Goal: Transaction & Acquisition: Purchase product/service

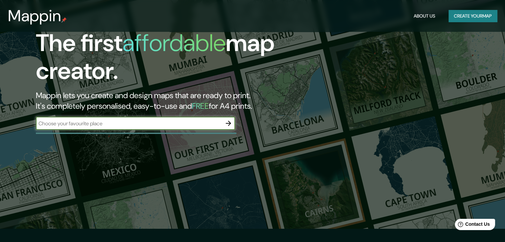
scroll to position [12, 0]
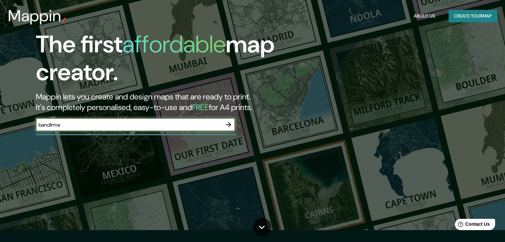
type input "bandirma"
click at [228, 124] on icon "button" at bounding box center [228, 124] width 5 height 5
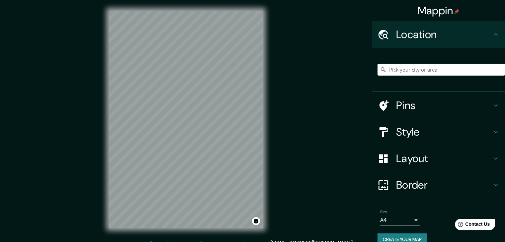
click at [416, 69] on input "Pick your city or area" at bounding box center [440, 70] width 127 height 12
type input "Bandırma, [GEOGRAPHIC_DATA], [GEOGRAPHIC_DATA]"
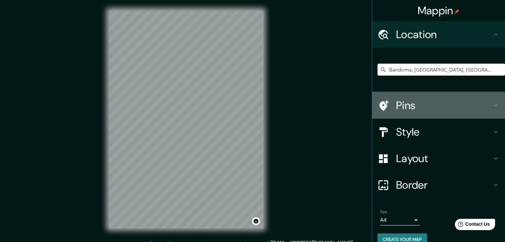
click at [426, 103] on h4 "Pins" at bounding box center [444, 105] width 96 height 13
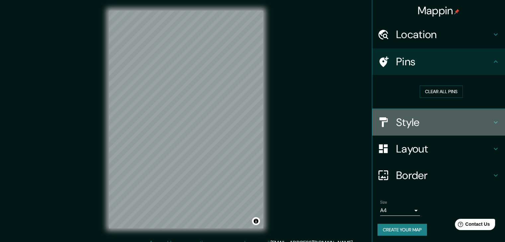
click at [456, 116] on h4 "Style" at bounding box center [444, 122] width 96 height 13
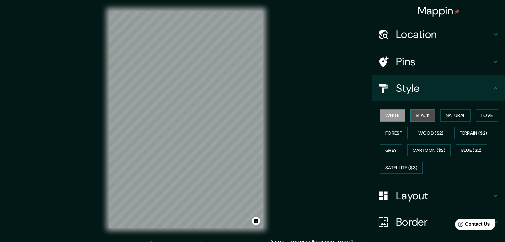
click at [420, 111] on button "Black" at bounding box center [422, 116] width 25 height 12
click at [387, 113] on button "White" at bounding box center [392, 116] width 25 height 12
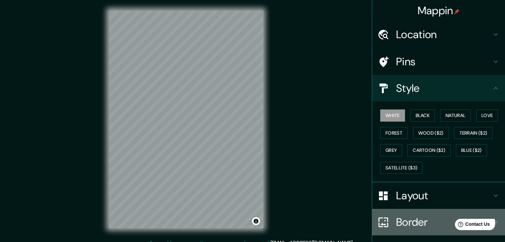
click at [436, 225] on h4 "Border" at bounding box center [444, 222] width 96 height 13
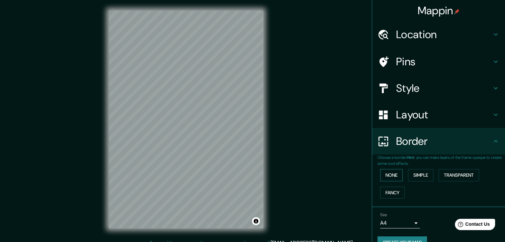
click at [387, 176] on button "None" at bounding box center [391, 175] width 23 height 12
click at [418, 174] on button "Simple" at bounding box center [420, 175] width 25 height 12
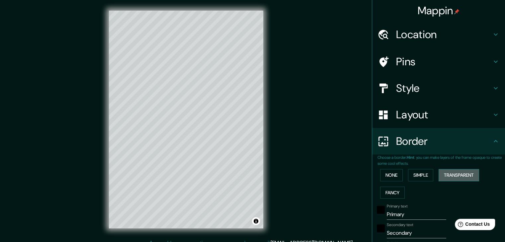
click at [450, 175] on button "Transparent" at bounding box center [458, 175] width 40 height 12
click at [389, 193] on button "Fancy" at bounding box center [392, 193] width 25 height 12
click at [423, 174] on button "Simple" at bounding box center [420, 175] width 25 height 12
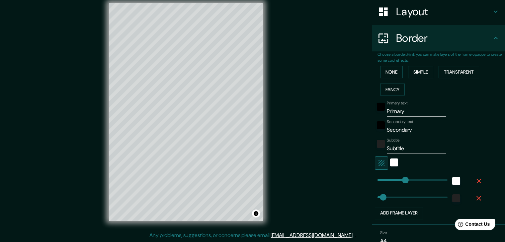
scroll to position [134, 0]
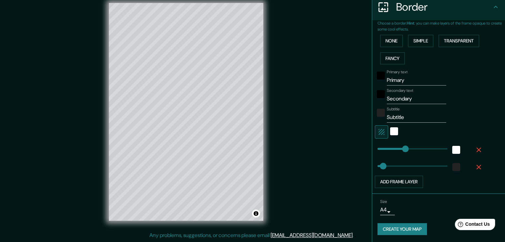
click at [393, 130] on div at bounding box center [394, 131] width 12 height 13
click at [390, 131] on div "white" at bounding box center [394, 131] width 8 height 8
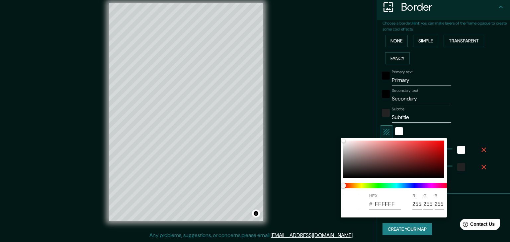
click at [447, 128] on div at bounding box center [255, 121] width 510 height 242
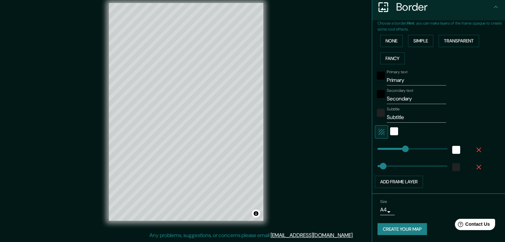
click at [400, 229] on button "Create your map" at bounding box center [401, 229] width 49 height 12
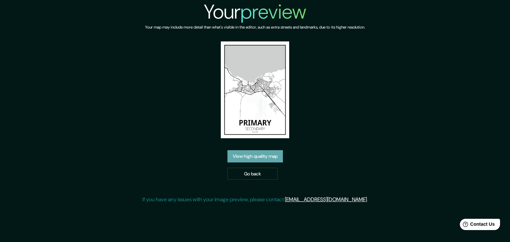
click at [256, 160] on link "View high quality map" at bounding box center [254, 156] width 55 height 12
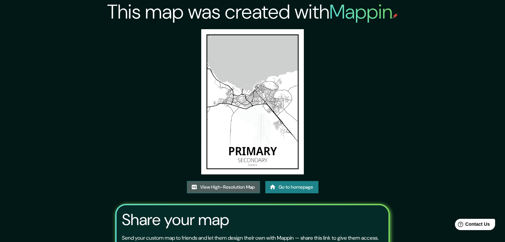
click at [228, 186] on link "View High-Resolution Map" at bounding box center [223, 187] width 73 height 12
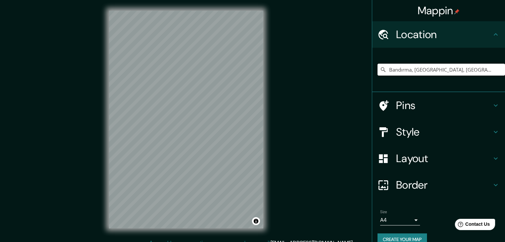
click at [462, 74] on input "Bandırma, [GEOGRAPHIC_DATA], [GEOGRAPHIC_DATA]" at bounding box center [440, 70] width 127 height 12
click at [462, 70] on input "Bandırma, [GEOGRAPHIC_DATA], [GEOGRAPHIC_DATA]" at bounding box center [440, 70] width 127 height 12
click at [461, 73] on input "Bandırma, [GEOGRAPHIC_DATA], [GEOGRAPHIC_DATA]" at bounding box center [440, 70] width 127 height 12
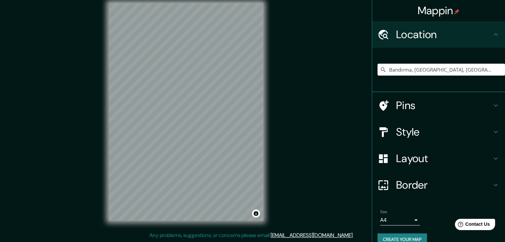
scroll to position [7, 0]
click at [450, 71] on input "Bandırma, [GEOGRAPHIC_DATA], [GEOGRAPHIC_DATA]" at bounding box center [440, 70] width 127 height 12
click at [494, 35] on icon at bounding box center [496, 34] width 4 height 2
click at [423, 71] on input "Pick your city or area" at bounding box center [440, 70] width 127 height 12
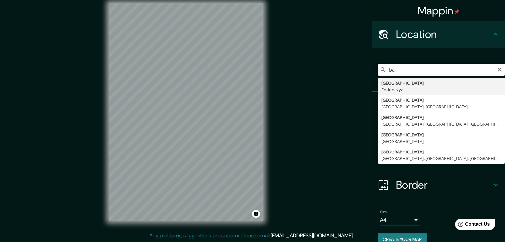
type input "b"
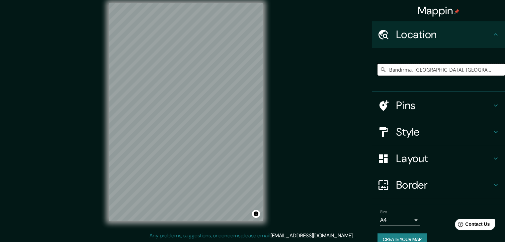
type input "Bandırma, [GEOGRAPHIC_DATA], [GEOGRAPHIC_DATA]"
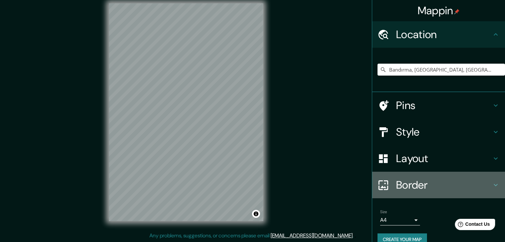
click at [458, 183] on h4 "Border" at bounding box center [444, 185] width 96 height 13
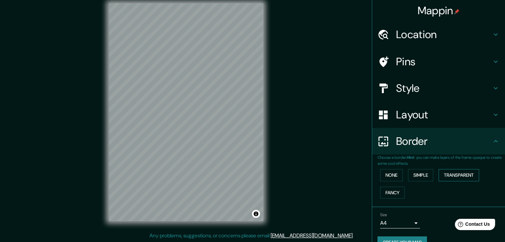
click at [464, 178] on button "Transparent" at bounding box center [458, 175] width 40 height 12
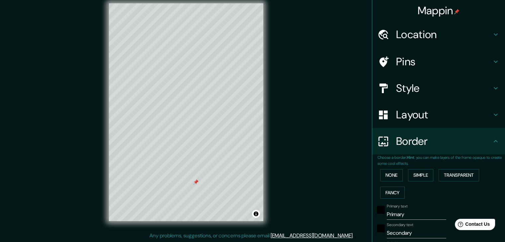
click at [193, 185] on div at bounding box center [195, 182] width 5 height 5
click at [214, 189] on div at bounding box center [215, 190] width 5 height 5
click at [198, 184] on div at bounding box center [198, 183] width 5 height 5
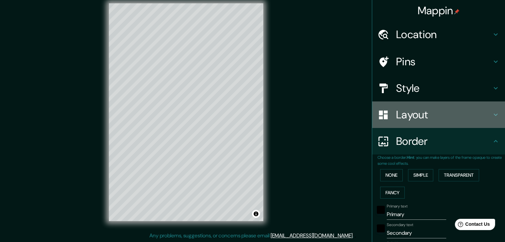
click at [418, 113] on h4 "Layout" at bounding box center [444, 114] width 96 height 13
type input "223"
type input "37"
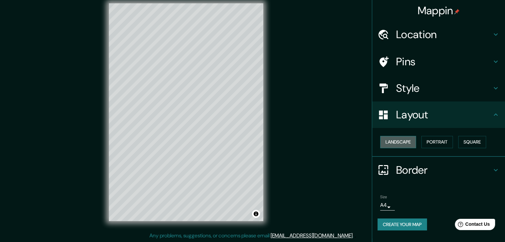
click at [410, 141] on button "Landscape" at bounding box center [398, 142] width 36 height 12
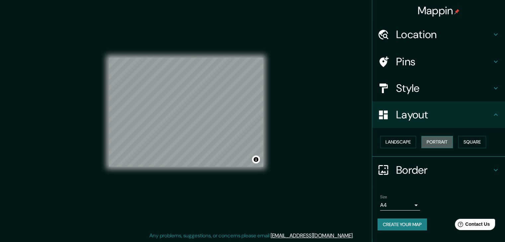
click at [437, 140] on button "Portrait" at bounding box center [437, 142] width 32 height 12
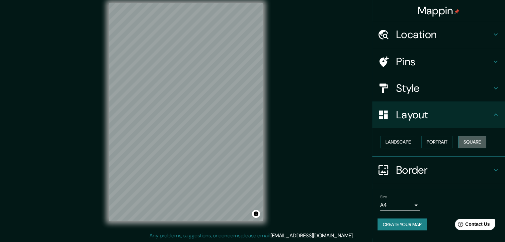
click at [474, 142] on button "Square" at bounding box center [472, 142] width 28 height 12
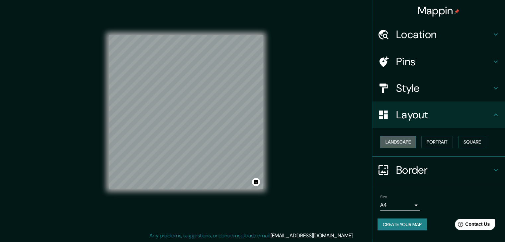
click at [401, 142] on button "Landscape" at bounding box center [398, 142] width 36 height 12
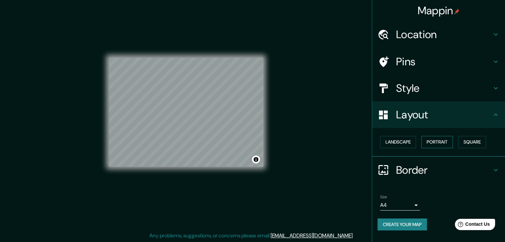
click at [444, 138] on button "Portrait" at bounding box center [437, 142] width 32 height 12
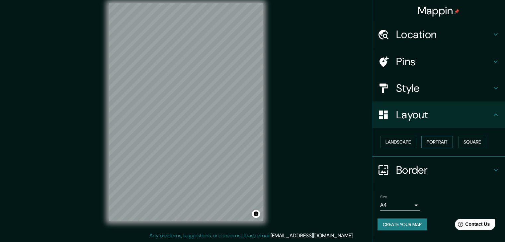
scroll to position [8, 0]
click at [486, 144] on button "Square" at bounding box center [472, 142] width 28 height 12
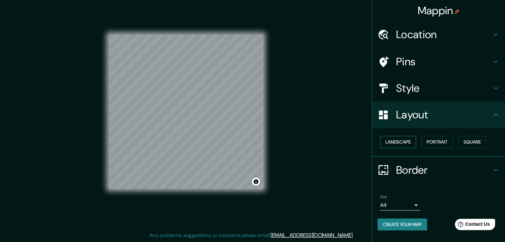
click at [406, 143] on button "Landscape" at bounding box center [398, 142] width 36 height 12
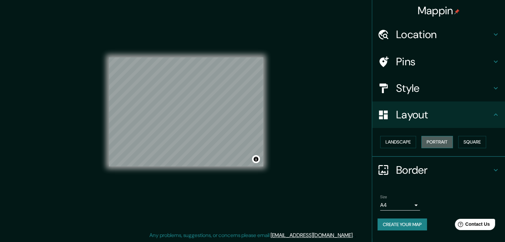
click at [444, 141] on button "Portrait" at bounding box center [437, 142] width 32 height 12
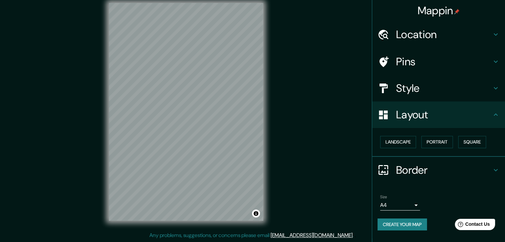
click at [319, 152] on div "Mappin Location Bandırma, Balıkesir, Türkiye Bandırma Balıkesir, Türkiye Bandır…" at bounding box center [252, 117] width 505 height 250
click at [490, 165] on h4 "Border" at bounding box center [444, 170] width 96 height 13
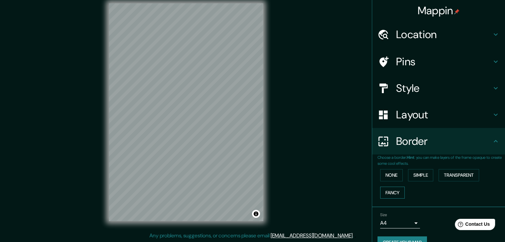
click at [392, 189] on button "Fancy" at bounding box center [392, 193] width 25 height 12
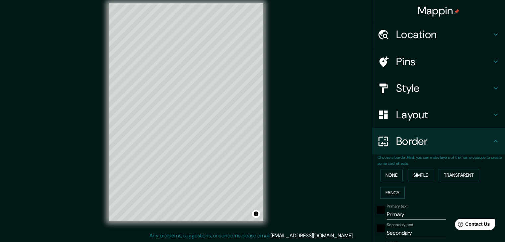
scroll to position [36, 0]
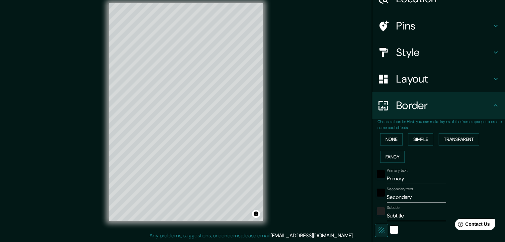
click at [417, 178] on input "Primary" at bounding box center [416, 179] width 59 height 11
type input "Primar"
type input "37"
type input "19"
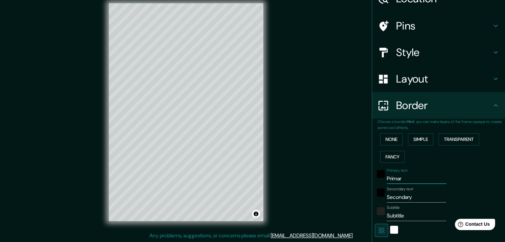
type input "Prima"
type input "37"
type input "19"
type input "Prim"
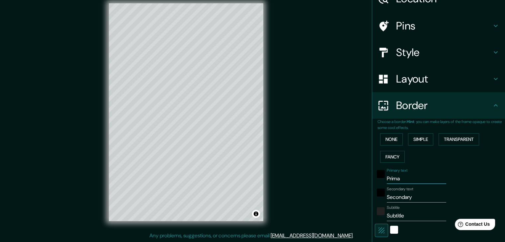
type input "37"
type input "19"
type input "Pri"
type input "37"
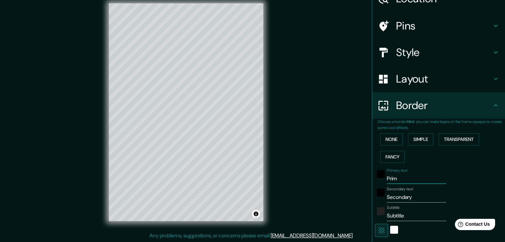
type input "37"
type input "19"
type input "Pr"
type input "37"
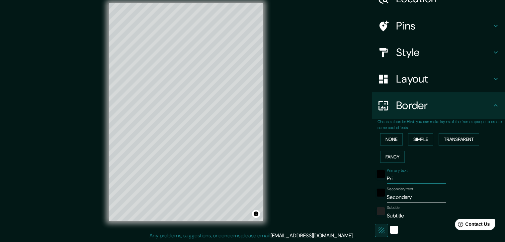
type input "19"
type input "P"
type input "37"
type input "19"
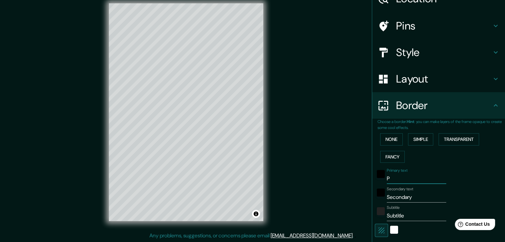
type input "37"
type input "19"
type input "B"
type input "37"
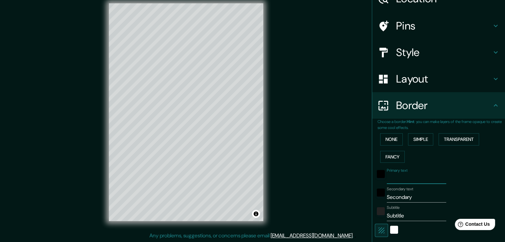
type input "37"
type input "19"
type input "BA"
type input "37"
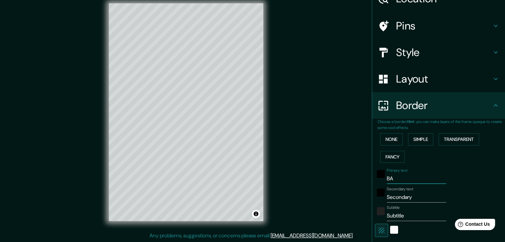
type input "19"
type input "BAN"
type input "37"
type input "19"
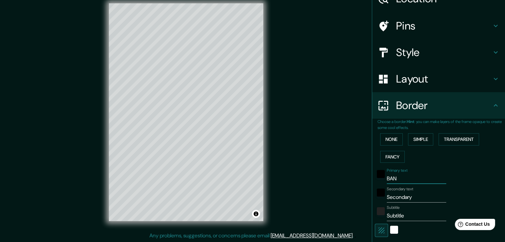
type input "BAND"
type input "37"
type input "19"
type input "BANDI"
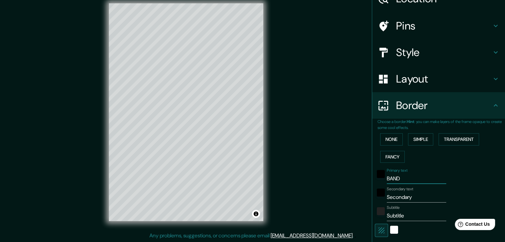
type input "37"
type input "19"
type input "BANDIR"
type input "37"
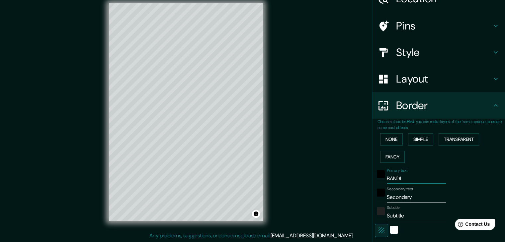
type input "37"
type input "19"
type input "BANDIRM"
type input "37"
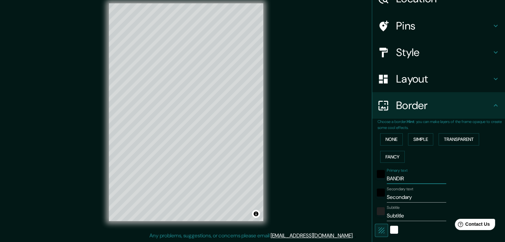
type input "19"
type input "BANDIRMA"
type input "37"
type input "19"
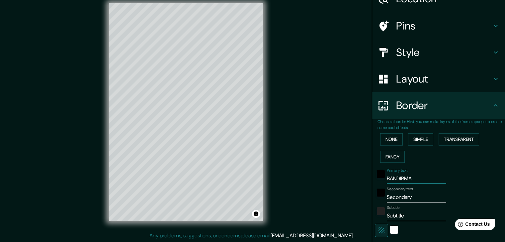
type input "BANDIRMA"
click at [377, 189] on button "black" at bounding box center [381, 193] width 8 height 8
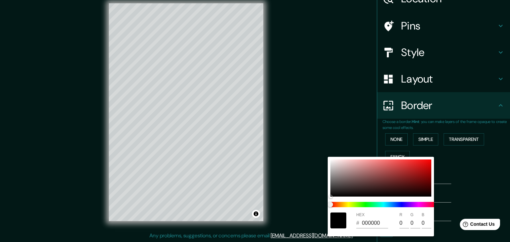
click at [469, 193] on div at bounding box center [255, 121] width 510 height 242
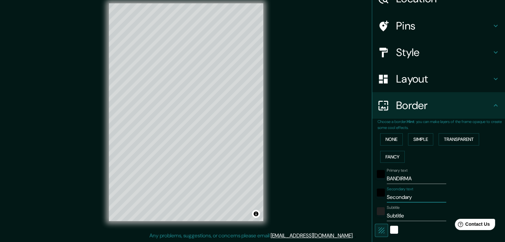
click at [387, 197] on input "Secondary" at bounding box center [416, 197] width 59 height 11
click at [410, 198] on input "Secondary" at bounding box center [416, 197] width 59 height 11
type input "Secondar"
type input "37"
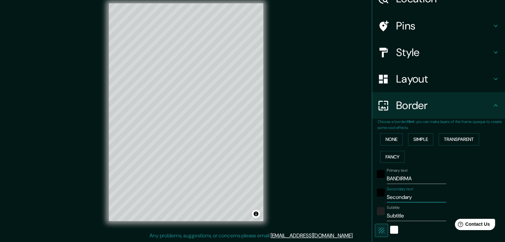
type input "19"
type input "Seconda"
type input "37"
type input "19"
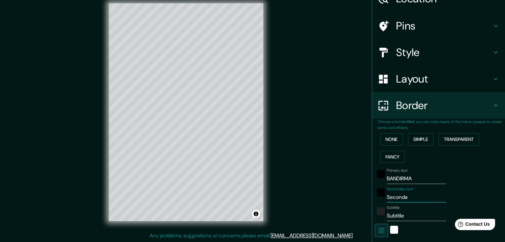
type input "Second"
type input "37"
type input "19"
type input "Secon"
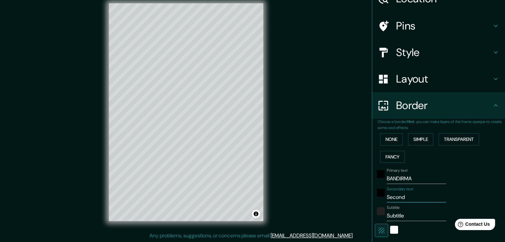
type input "37"
type input "19"
type input "Seco"
type input "37"
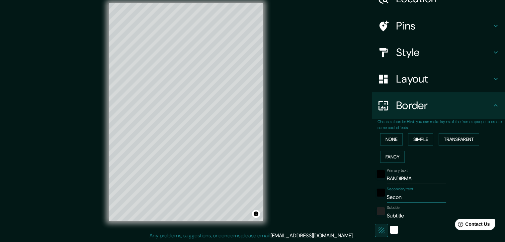
type input "37"
type input "19"
type input "Sec"
type input "37"
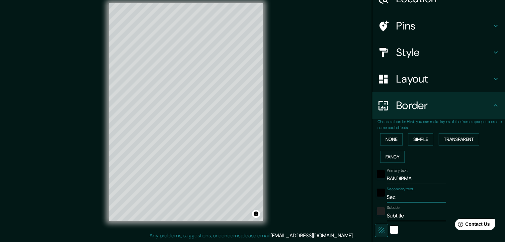
type input "19"
type input "Se"
type input "37"
type input "19"
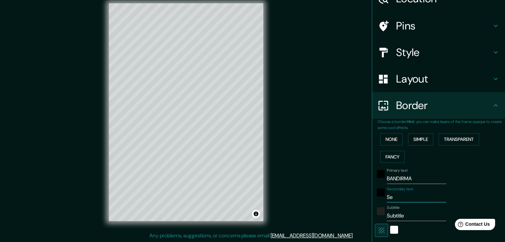
type input "S"
type input "37"
type input "19"
type input "37"
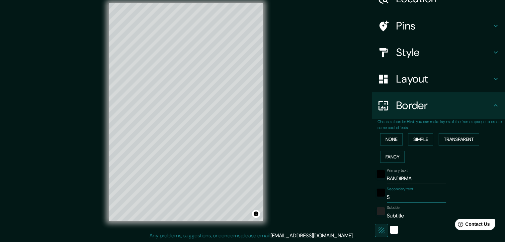
type input "37"
type input "19"
click at [377, 212] on div "color-222222" at bounding box center [381, 211] width 8 height 8
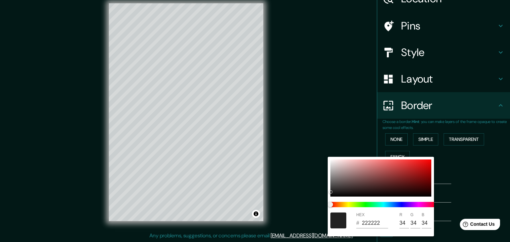
click at [467, 201] on div at bounding box center [255, 121] width 510 height 242
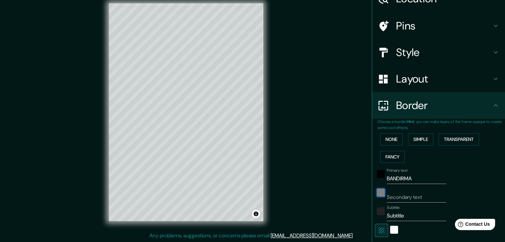
click at [377, 191] on div "black" at bounding box center [381, 193] width 8 height 8
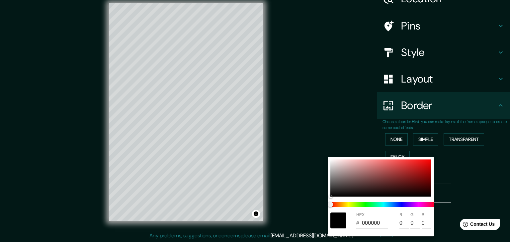
click at [475, 193] on div at bounding box center [255, 121] width 510 height 242
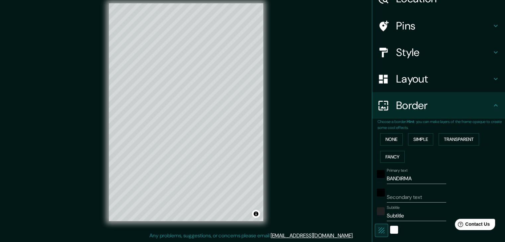
click at [395, 198] on input "Secondary text" at bounding box center [416, 197] width 59 height 11
type input "1"
type input "37"
type input "19"
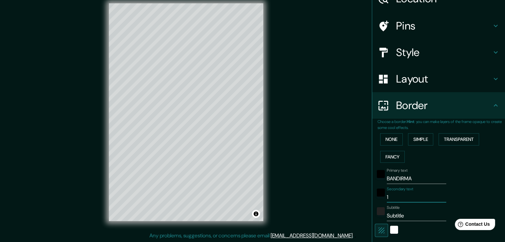
type input "10"
type input "37"
type input "19"
type input "10"
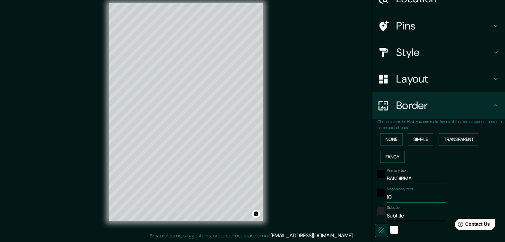
type input "37"
type input "19"
type input "10"
type input "37"
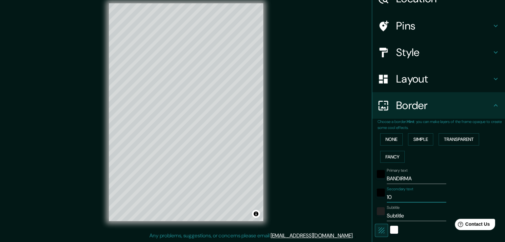
type input "37"
type input "19"
type input "1"
type input "37"
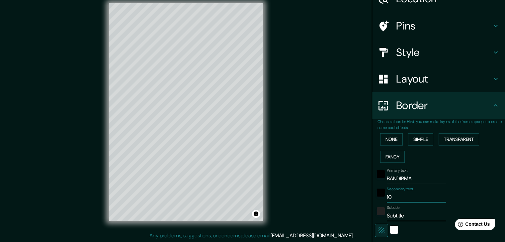
type input "19"
type input "37"
type input "19"
click at [410, 197] on input "Secondary text" at bounding box center [416, 197] width 59 height 11
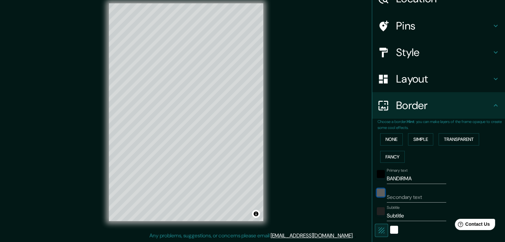
click at [377, 191] on div "black" at bounding box center [381, 193] width 8 height 8
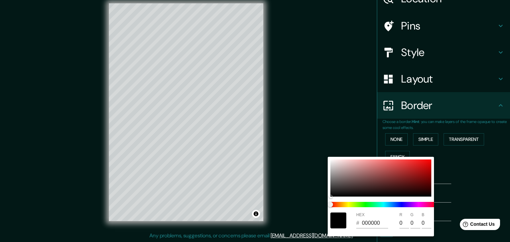
click at [467, 199] on div at bounding box center [255, 121] width 510 height 242
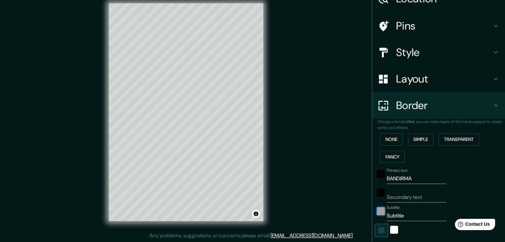
click at [378, 213] on div "color-222222" at bounding box center [381, 211] width 8 height 8
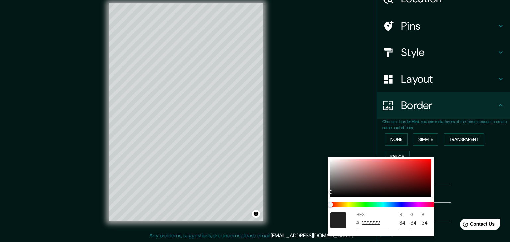
click at [479, 199] on div at bounding box center [255, 121] width 510 height 242
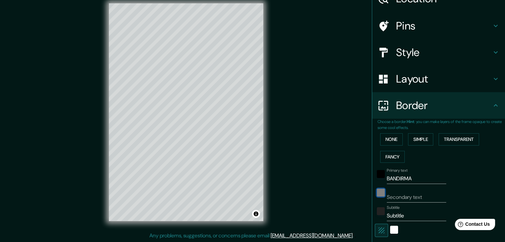
click at [377, 193] on div "black" at bounding box center [381, 193] width 8 height 8
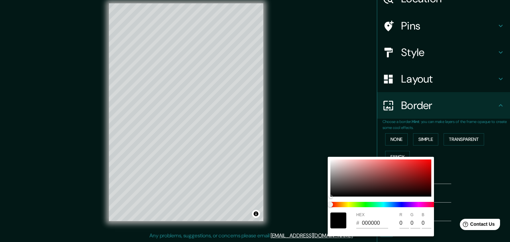
click at [475, 189] on div at bounding box center [255, 121] width 510 height 242
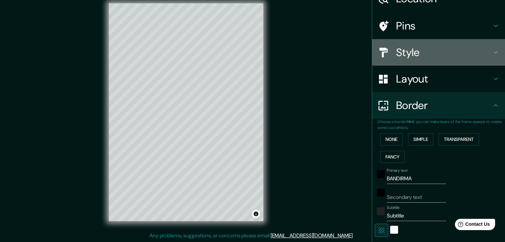
click at [425, 47] on h4 "Style" at bounding box center [444, 52] width 96 height 13
type input "37"
type input "19"
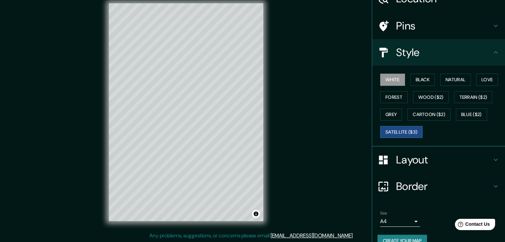
click at [407, 133] on button "Satellite ($3)" at bounding box center [401, 132] width 42 height 12
click at [448, 113] on button "Cartoon ($2)" at bounding box center [428, 115] width 43 height 12
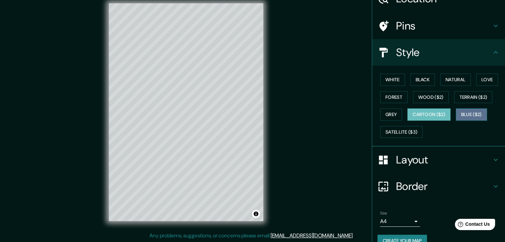
click at [478, 115] on button "Blue ($2)" at bounding box center [471, 115] width 31 height 12
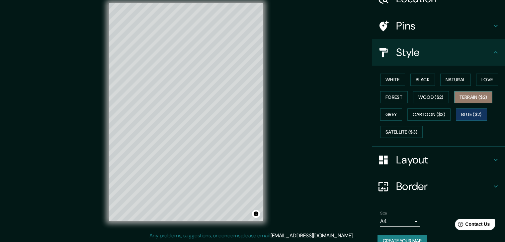
click at [477, 100] on button "Terrain ($2)" at bounding box center [473, 97] width 38 height 12
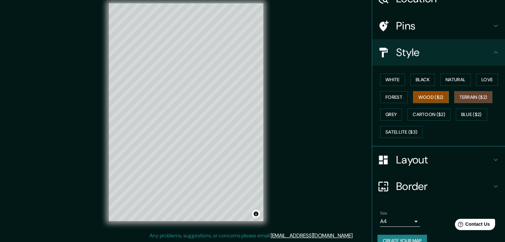
click at [436, 99] on button "Wood ($2)" at bounding box center [431, 97] width 36 height 12
click at [396, 98] on button "Forest" at bounding box center [394, 97] width 28 height 12
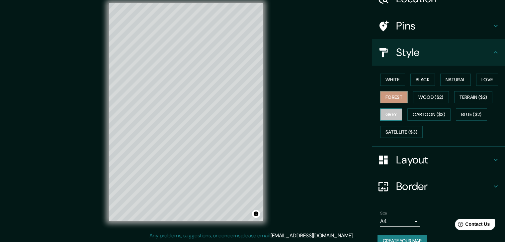
click at [383, 112] on button "Grey" at bounding box center [391, 115] width 22 height 12
click at [481, 77] on button "Love" at bounding box center [487, 80] width 22 height 12
click at [396, 97] on button "Forest" at bounding box center [394, 97] width 28 height 12
click at [454, 81] on button "Natural" at bounding box center [455, 80] width 31 height 12
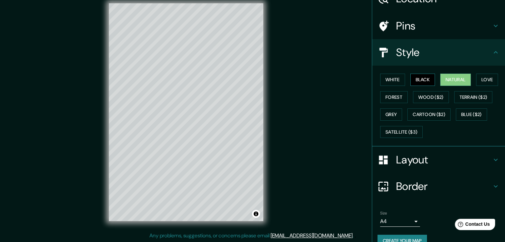
click at [419, 78] on button "Black" at bounding box center [422, 80] width 25 height 12
click at [457, 81] on button "Natural" at bounding box center [455, 80] width 31 height 12
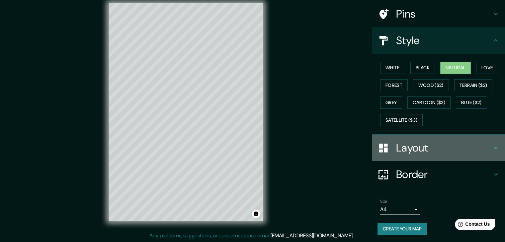
click at [454, 148] on h4 "Layout" at bounding box center [444, 147] width 96 height 13
type input "37"
type input "19"
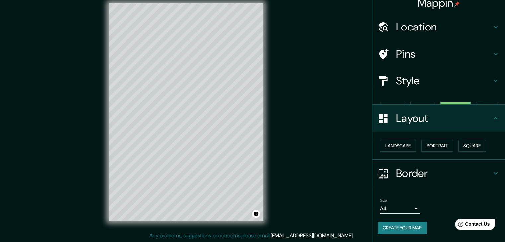
scroll to position [0, 0]
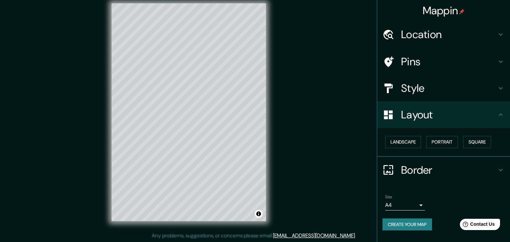
click at [415, 203] on body "Mappin Location Bandırma, Balıkesir, Türkiye Bandırma Balıkesir, Türkiye Bandır…" at bounding box center [255, 114] width 510 height 242
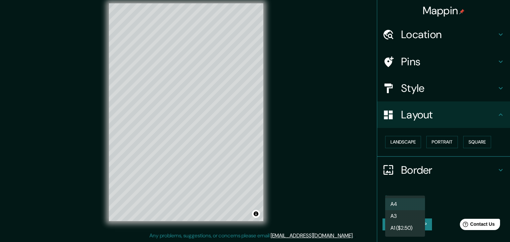
click at [450, 203] on div at bounding box center [255, 121] width 510 height 242
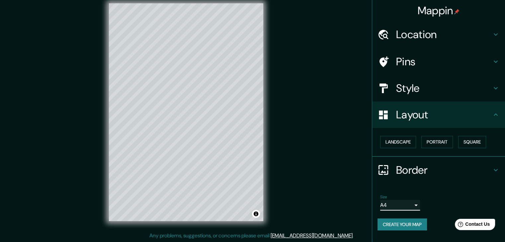
scroll to position [8, 0]
click at [416, 226] on button "Create your map" at bounding box center [401, 225] width 49 height 12
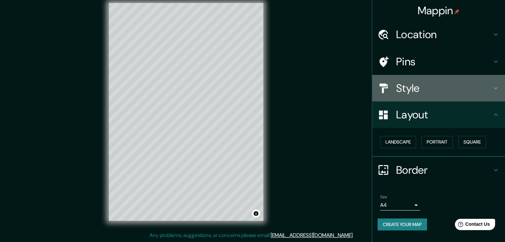
click at [412, 88] on h4 "Style" at bounding box center [444, 88] width 96 height 13
type input "37"
type input "19"
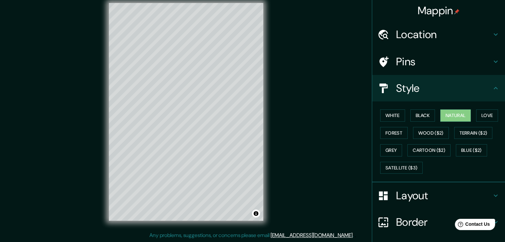
click at [400, 189] on h4 "Layout" at bounding box center [444, 195] width 96 height 13
type input "37"
type input "19"
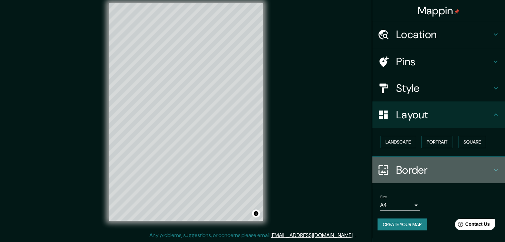
click at [412, 175] on h4 "Border" at bounding box center [444, 170] width 96 height 13
type input "37"
type input "19"
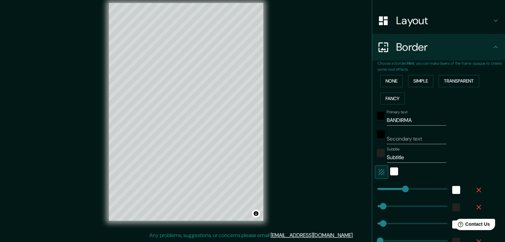
scroll to position [94, 0]
click at [410, 118] on input "BANDIRMA" at bounding box center [416, 120] width 59 height 11
type input "BANDIRMA"
type input "37"
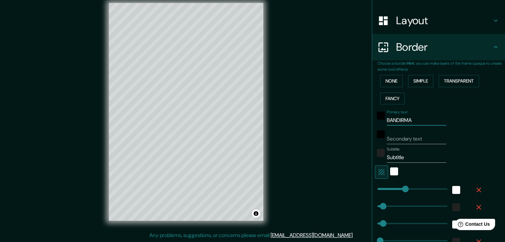
type input "19"
type input "BANDIRMA 1"
type input "37"
type input "19"
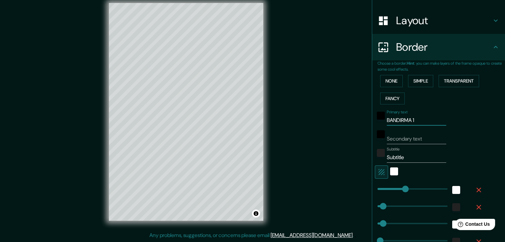
type input "BANDIRMA 10"
type input "37"
type input "19"
type input "BANDIRMA 1"
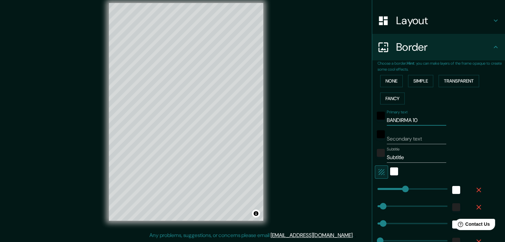
type input "37"
type input "19"
type input "BANDIRMA"
type input "37"
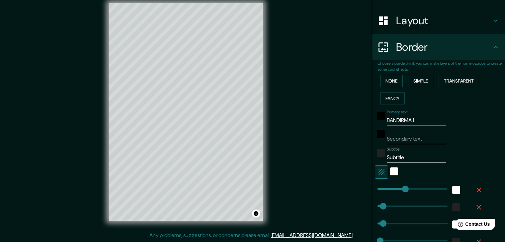
type input "37"
type input "19"
type input "BANDIRMA"
click at [404, 136] on input "Secondary text" at bounding box center [416, 139] width 59 height 11
type input "37"
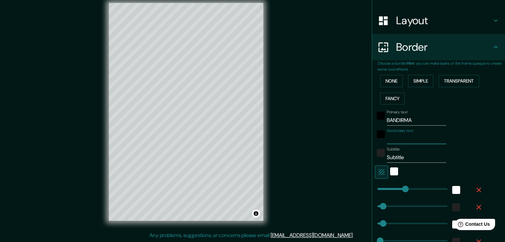
type input "37"
type input "19"
type input "37"
type input "19"
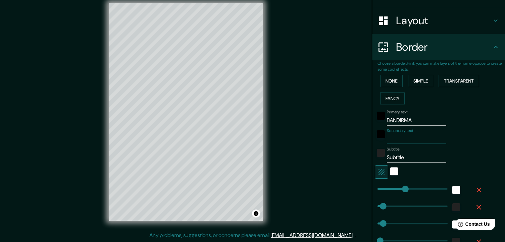
type input "37"
type input "19"
type input "37"
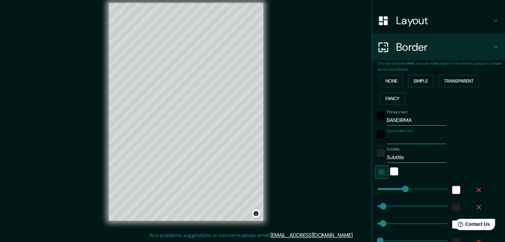
type input "19"
type input "37"
type input "19"
type input "37"
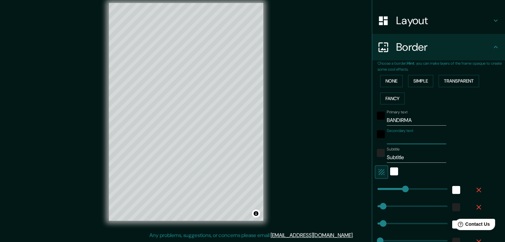
type input "37"
type input "19"
type input "37"
type input "19"
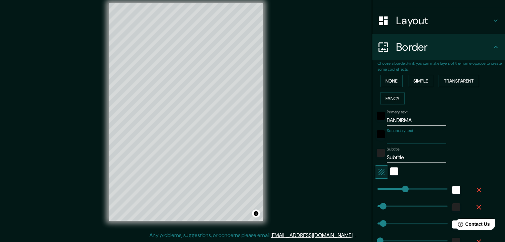
type input "37"
type input "19"
type input "37"
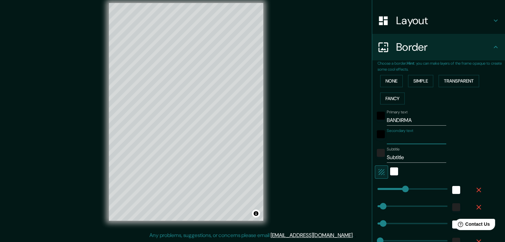
type input "19"
type input "37"
click at [377, 130] on div "black" at bounding box center [381, 134] width 8 height 8
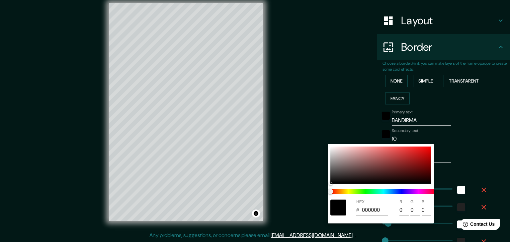
click at [461, 157] on div at bounding box center [255, 121] width 510 height 242
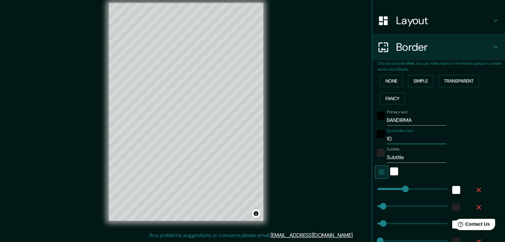
click at [396, 136] on input "10" at bounding box center [416, 139] width 59 height 11
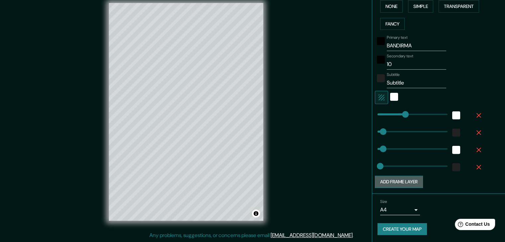
click at [401, 180] on button "Add frame layer" at bounding box center [399, 182] width 48 height 12
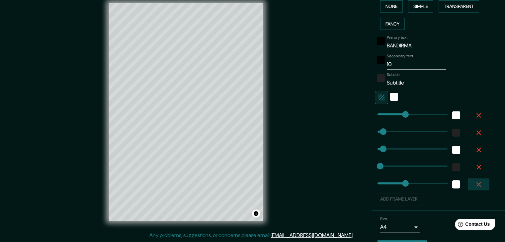
click at [476, 184] on icon "button" at bounding box center [478, 184] width 5 height 5
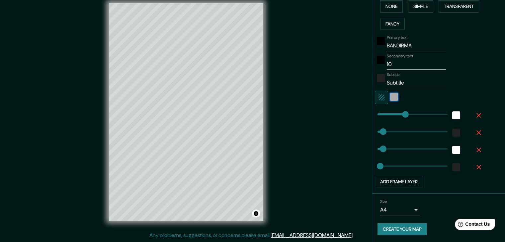
click at [390, 95] on div "white" at bounding box center [394, 97] width 8 height 8
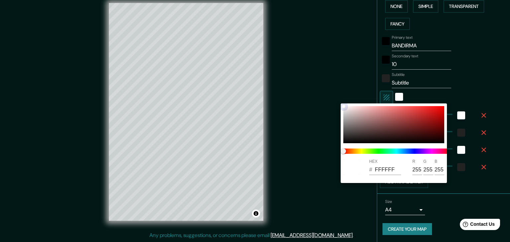
click at [409, 114] on div at bounding box center [393, 124] width 101 height 37
click at [423, 114] on div at bounding box center [393, 124] width 101 height 37
click at [442, 138] on div at bounding box center [393, 124] width 101 height 37
click at [358, 115] on div at bounding box center [393, 124] width 101 height 37
click at [348, 111] on div at bounding box center [393, 124] width 101 height 37
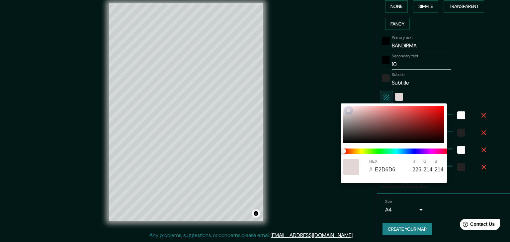
click at [345, 106] on div at bounding box center [393, 124] width 101 height 37
click at [348, 117] on div at bounding box center [393, 124] width 101 height 37
click at [354, 123] on div at bounding box center [393, 124] width 101 height 37
click at [349, 112] on div at bounding box center [393, 124] width 101 height 37
click at [344, 106] on div at bounding box center [393, 124] width 101 height 37
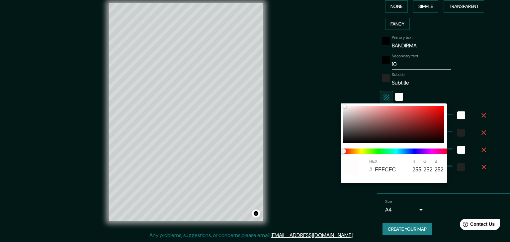
click at [480, 78] on div at bounding box center [255, 121] width 510 height 242
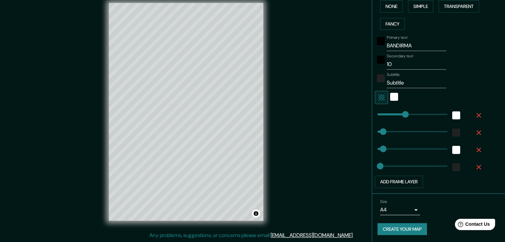
click at [318, 160] on div "Mappin Location Bandırma, Balıkesir, Türkiye Bandırma Balıkesir, Türkiye Bandır…" at bounding box center [252, 117] width 505 height 250
click at [410, 81] on input "Subtitle" at bounding box center [416, 83] width 59 height 11
click at [465, 87] on div "Subtitle" at bounding box center [429, 80] width 109 height 16
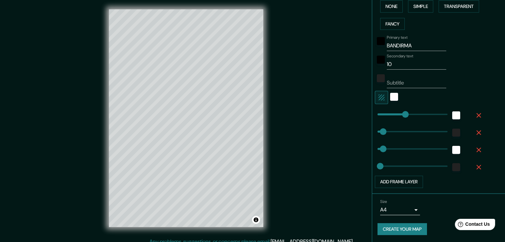
scroll to position [0, 0]
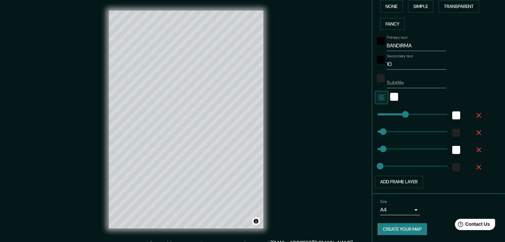
click at [405, 231] on button "Create your map" at bounding box center [401, 229] width 49 height 12
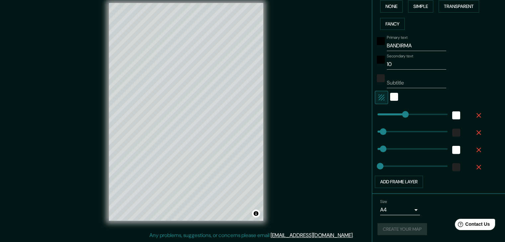
click at [402, 230] on div "Create your map" at bounding box center [438, 229] width 122 height 12
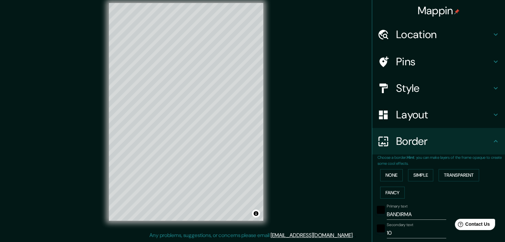
scroll to position [169, 0]
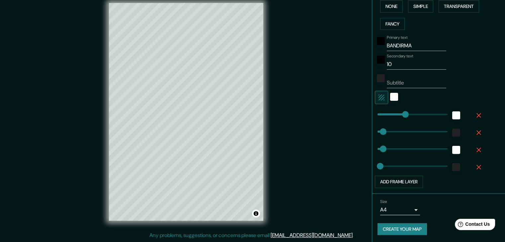
click at [394, 229] on button "Create your map" at bounding box center [401, 229] width 49 height 12
click at [409, 229] on button "Create your map" at bounding box center [401, 229] width 49 height 12
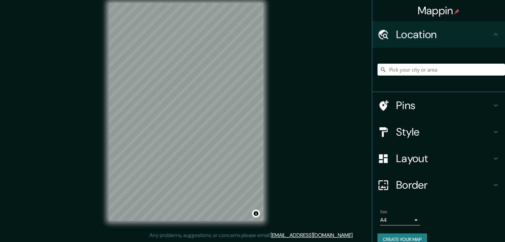
scroll to position [8, 0]
click at [406, 71] on input "Pick your city or area" at bounding box center [440, 70] width 127 height 12
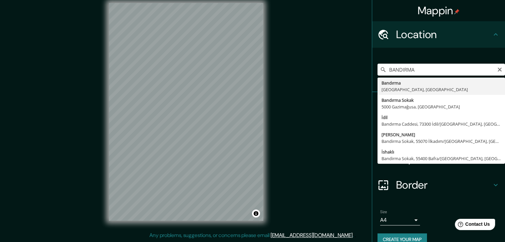
type input "Bandırma, [GEOGRAPHIC_DATA], [GEOGRAPHIC_DATA]"
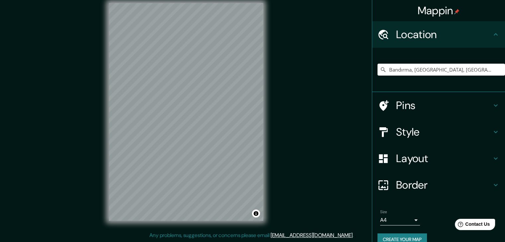
click at [398, 103] on h4 "Pins" at bounding box center [444, 105] width 96 height 13
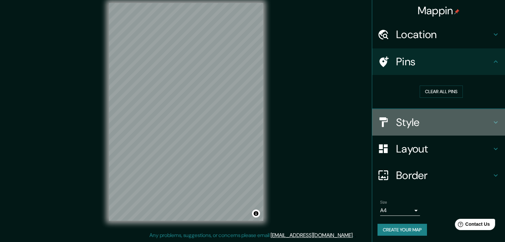
click at [410, 123] on h4 "Style" at bounding box center [444, 122] width 96 height 13
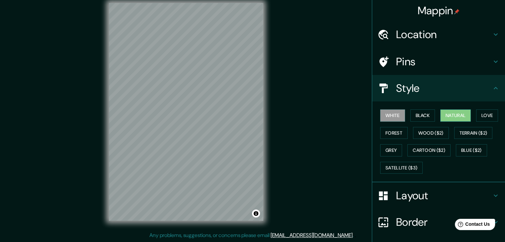
click at [454, 113] on button "Natural" at bounding box center [455, 116] width 31 height 12
click at [422, 198] on h4 "Layout" at bounding box center [444, 195] width 96 height 13
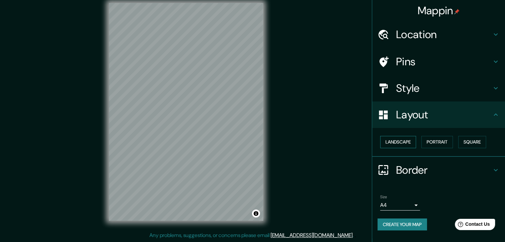
click at [406, 143] on button "Landscape" at bounding box center [398, 142] width 36 height 12
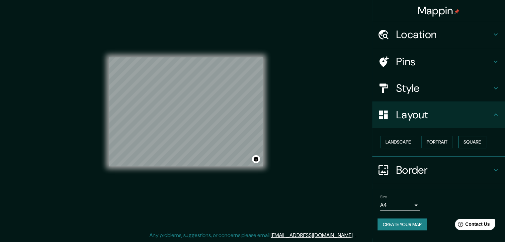
click at [467, 141] on button "Square" at bounding box center [472, 142] width 28 height 12
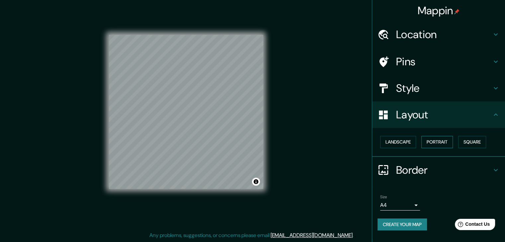
click at [443, 143] on button "Portrait" at bounding box center [437, 142] width 32 height 12
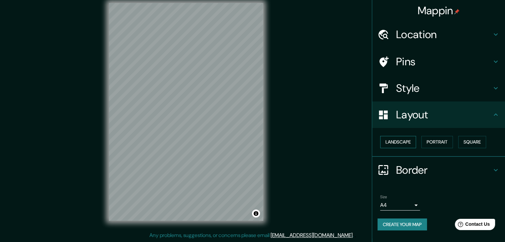
click at [408, 143] on button "Landscape" at bounding box center [398, 142] width 36 height 12
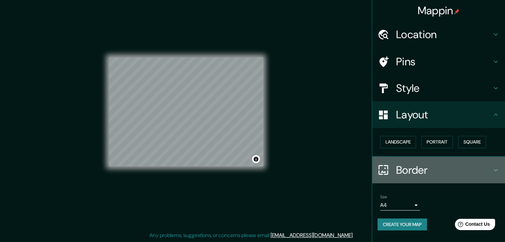
click at [452, 167] on h4 "Border" at bounding box center [444, 170] width 96 height 13
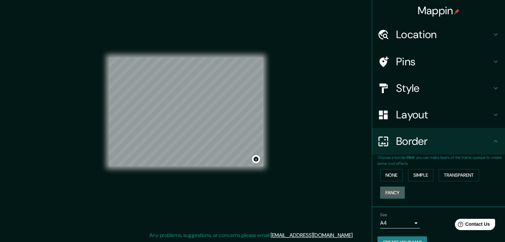
click at [396, 194] on button "Fancy" at bounding box center [392, 193] width 25 height 12
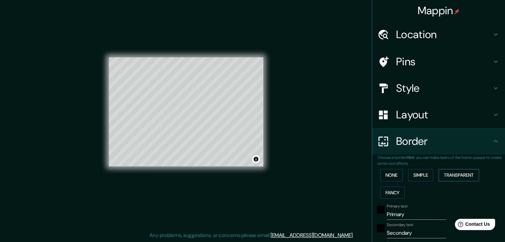
click at [456, 174] on button "Transparent" at bounding box center [458, 175] width 40 height 12
click at [417, 174] on button "Simple" at bounding box center [420, 175] width 25 height 12
click at [398, 173] on button "None" at bounding box center [391, 175] width 23 height 12
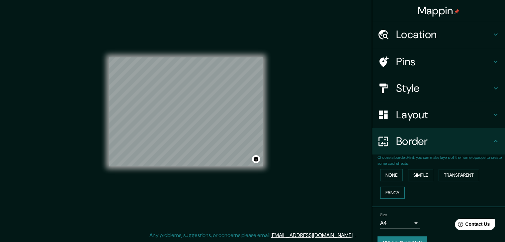
click at [392, 192] on button "Fancy" at bounding box center [392, 193] width 25 height 12
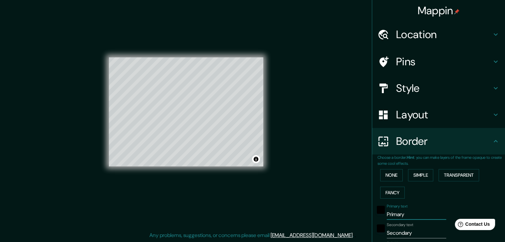
click at [401, 217] on input "Primary" at bounding box center [416, 214] width 59 height 11
type input "B"
type input "37"
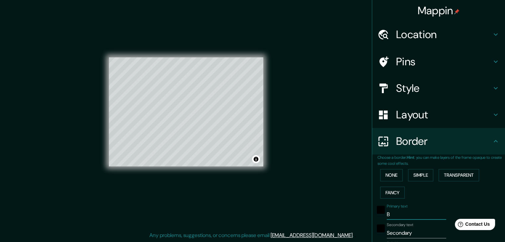
type input "19"
type input "BA"
type input "37"
type input "19"
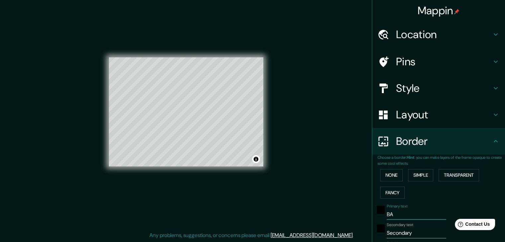
type input "BAN"
type input "37"
type input "19"
type input "BAND"
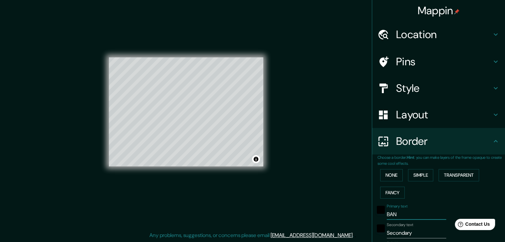
type input "37"
type input "19"
type input "BANDI"
type input "37"
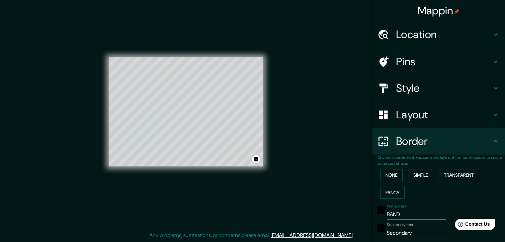
type input "37"
type input "19"
type input "BANDIR"
type input "37"
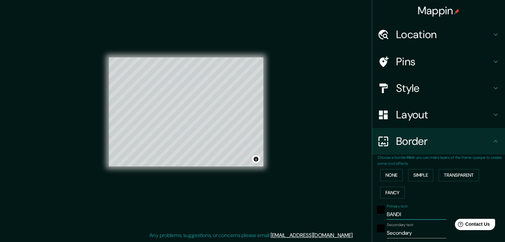
type input "19"
type input "BANDIRM"
type input "37"
type input "19"
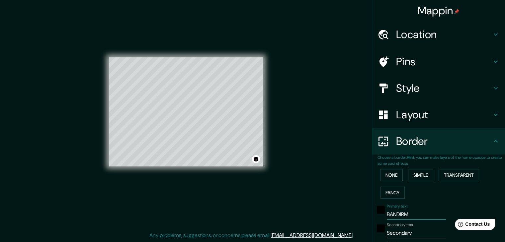
type input "BANDIRMA"
type input "37"
type input "19"
type input "BANDIRMA"
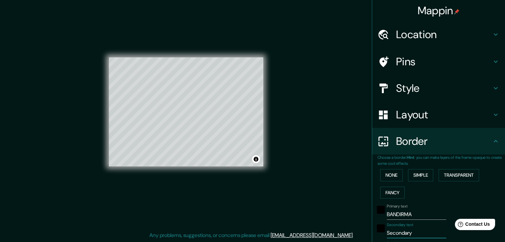
type input "0"
type input "37"
type input "19"
type input "0]"
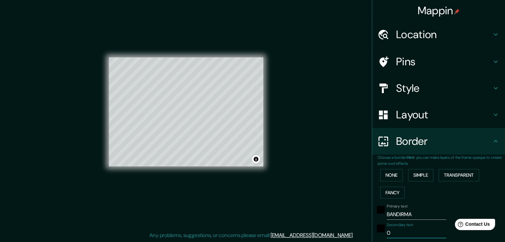
type input "37"
type input "19"
type input "0"
type input "37"
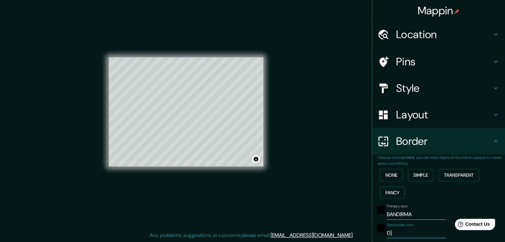
type input "37"
type input "19"
type input "37"
type input "19"
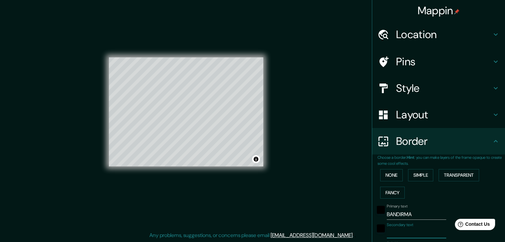
type input "1"
type input "37"
type input "19"
type input "10"
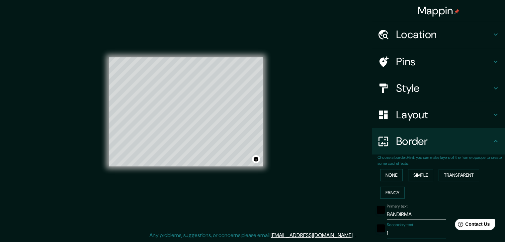
type input "37"
type input "19"
type input "10"
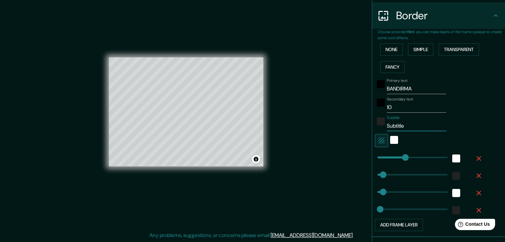
type input "37"
type input "19"
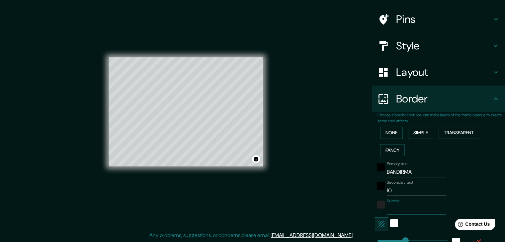
click at [407, 76] on h4 "Layout" at bounding box center [444, 72] width 96 height 13
type input "37"
type input "19"
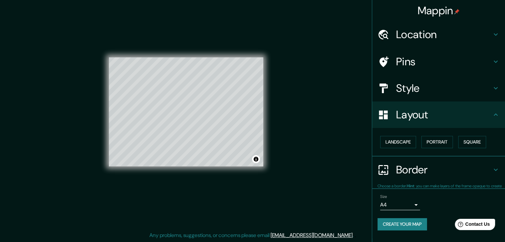
scroll to position [0, 0]
click at [403, 138] on button "Landscape" at bounding box center [398, 142] width 36 height 12
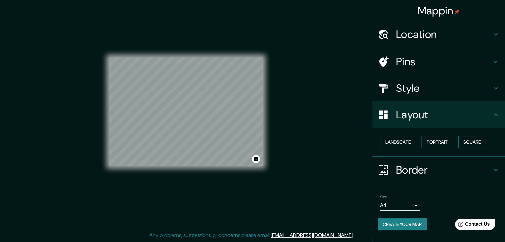
click at [476, 140] on button "Square" at bounding box center [472, 142] width 28 height 12
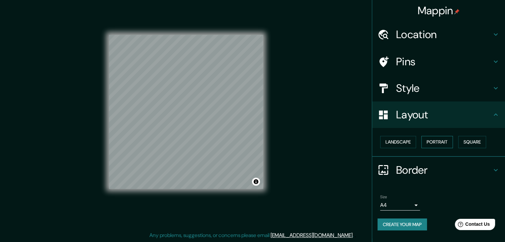
click at [443, 141] on button "Portrait" at bounding box center [437, 142] width 32 height 12
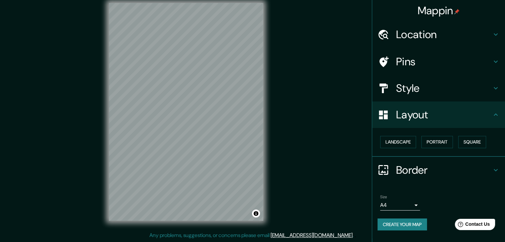
drag, startPoint x: 416, startPoint y: 164, endPoint x: 457, endPoint y: 177, distance: 43.1
click at [457, 177] on div "Border" at bounding box center [438, 170] width 133 height 27
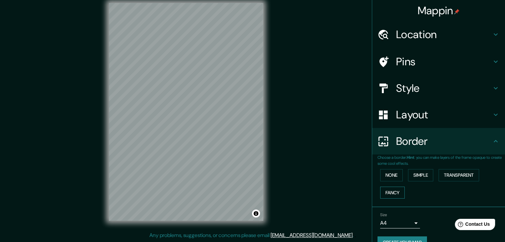
click at [389, 192] on button "Fancy" at bounding box center [392, 193] width 25 height 12
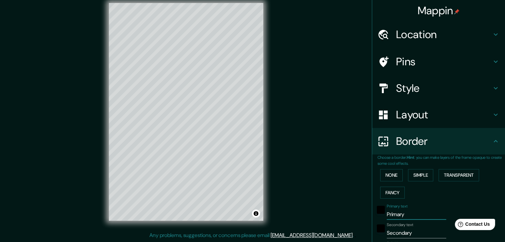
click at [402, 217] on input "Primary" at bounding box center [416, 214] width 59 height 11
type input "B"
type input "37"
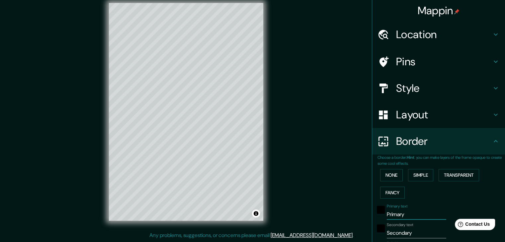
type input "37"
type input "19"
type input "BA"
type input "37"
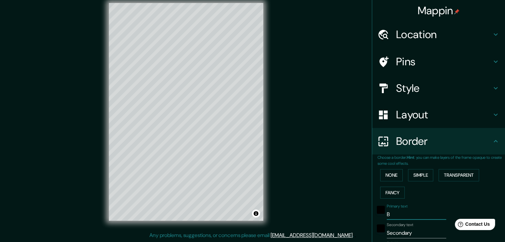
type input "19"
type input "BAN"
type input "37"
type input "19"
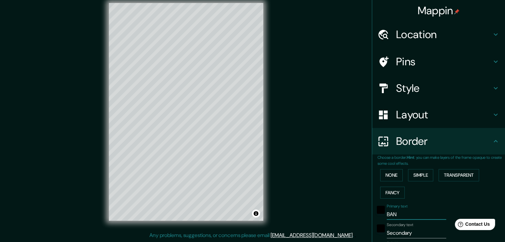
type input "BAND"
type input "37"
type input "19"
type input "BANDI"
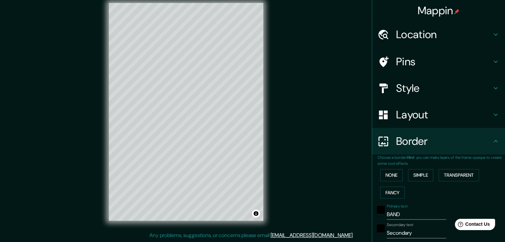
type input "37"
type input "19"
type input "BANDIR"
type input "37"
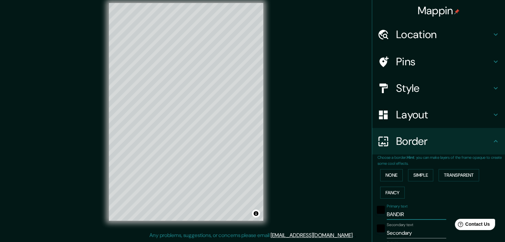
type input "37"
type input "19"
type input "BANDIRM"
type input "37"
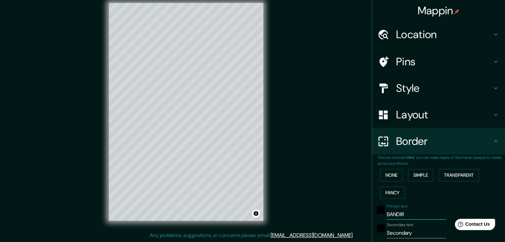
type input "19"
type input "BANDIRMA"
type input "37"
type input "19"
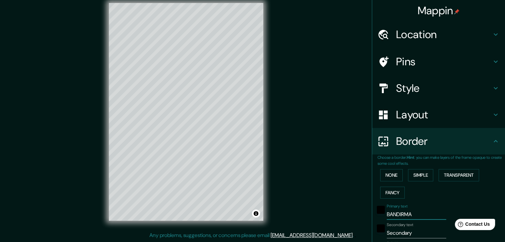
type input "BANDIRMA"
type input "1"
type input "37"
type input "19"
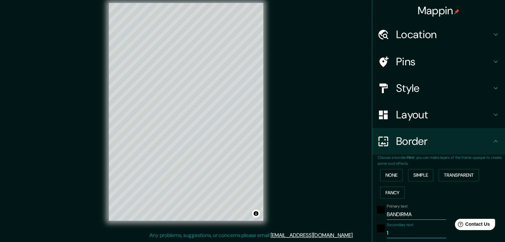
type input "10"
type input "37"
type input "19"
type input "10"
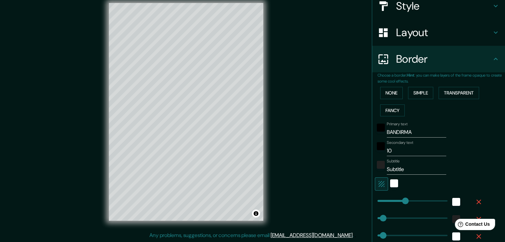
scroll to position [169, 0]
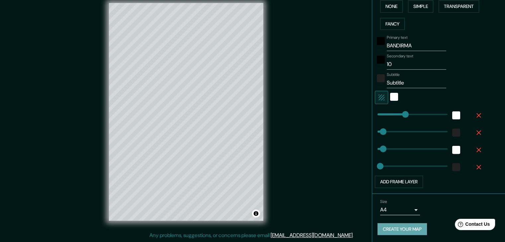
click at [405, 226] on button "Create your map" at bounding box center [401, 229] width 49 height 12
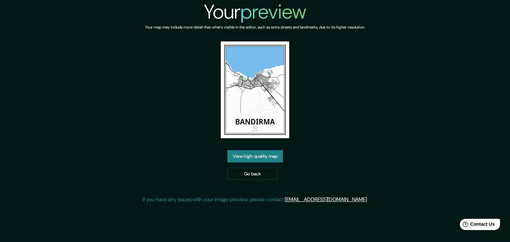
click at [253, 153] on link "View high quality map" at bounding box center [254, 156] width 55 height 12
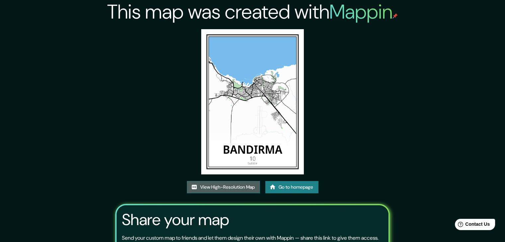
click at [237, 188] on link "View High-Resolution Map" at bounding box center [223, 187] width 73 height 12
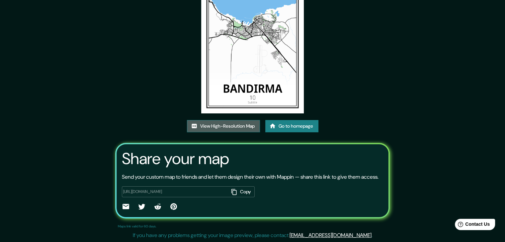
click at [240, 120] on link "View High-Resolution Map" at bounding box center [223, 126] width 73 height 12
click at [235, 189] on icon "button" at bounding box center [234, 192] width 7 height 7
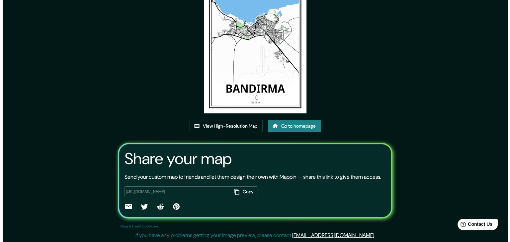
scroll to position [0, 0]
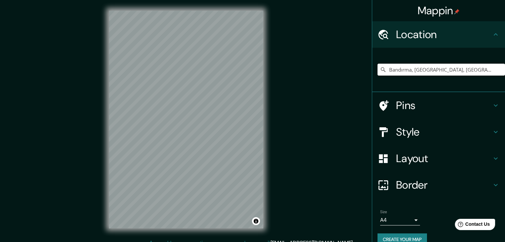
click at [427, 66] on input "Bandırma, [GEOGRAPHIC_DATA], [GEOGRAPHIC_DATA]" at bounding box center [440, 70] width 127 height 12
type input "[GEOGRAPHIC_DATA], [GEOGRAPHIC_DATA]"
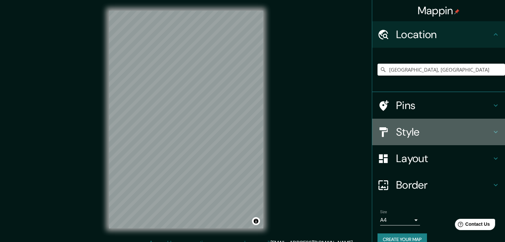
click at [402, 135] on h4 "Style" at bounding box center [444, 131] width 96 height 13
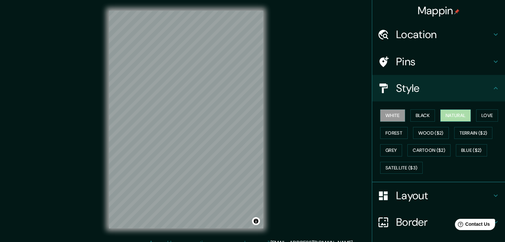
click at [467, 112] on button "Natural" at bounding box center [455, 116] width 31 height 12
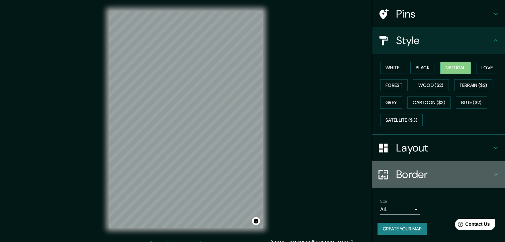
click at [424, 173] on h4 "Border" at bounding box center [444, 174] width 96 height 13
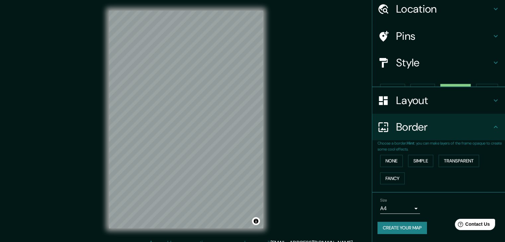
scroll to position [14, 0]
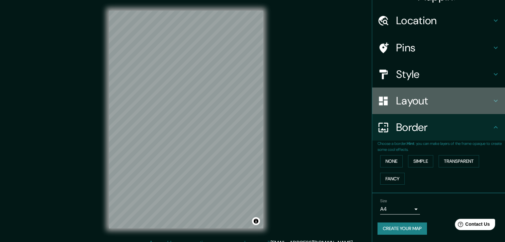
click at [431, 99] on h4 "Layout" at bounding box center [444, 100] width 96 height 13
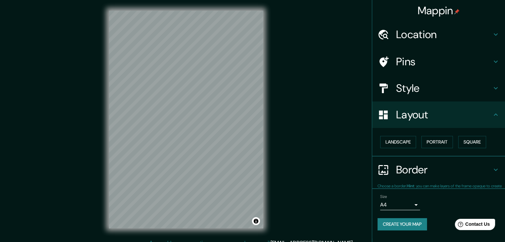
scroll to position [0, 0]
click at [468, 143] on button "Square" at bounding box center [472, 142] width 28 height 12
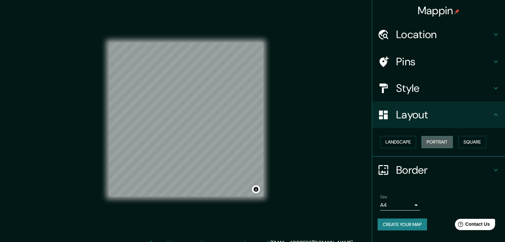
click at [440, 141] on button "Portrait" at bounding box center [437, 142] width 32 height 12
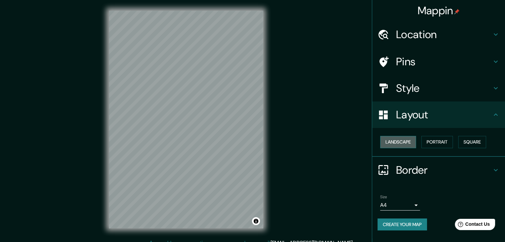
click at [412, 142] on button "Landscape" at bounding box center [398, 142] width 36 height 12
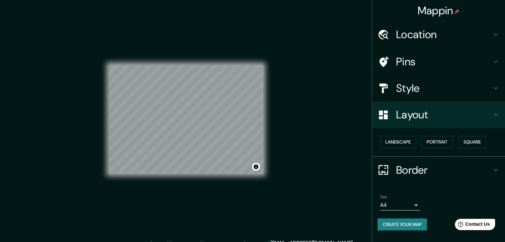
click at [411, 169] on h4 "Border" at bounding box center [444, 170] width 96 height 13
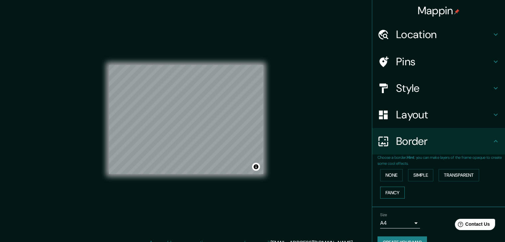
click at [386, 192] on button "Fancy" at bounding box center [392, 193] width 25 height 12
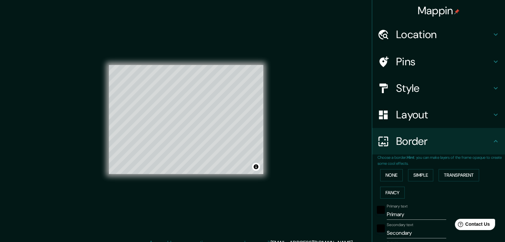
click at [410, 212] on input "Primary" at bounding box center [416, 214] width 59 height 11
type input "B"
type input "37"
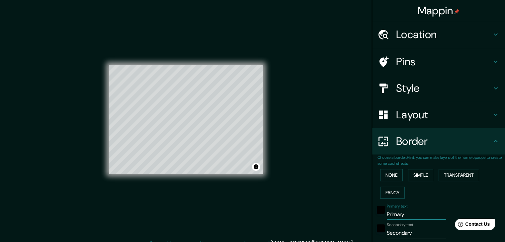
type input "19"
type input "BU"
type input "37"
type input "19"
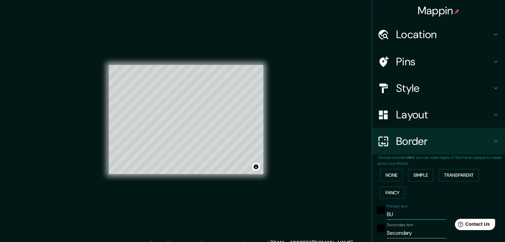
type input "BUR"
type input "37"
type input "19"
type input "BURS"
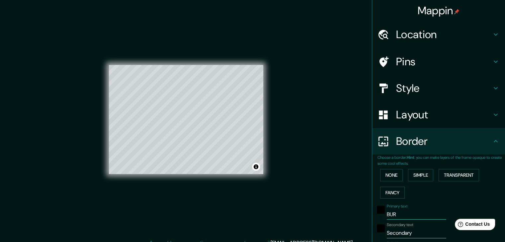
type input "37"
type input "19"
type input "[GEOGRAPHIC_DATA]"
type input "37"
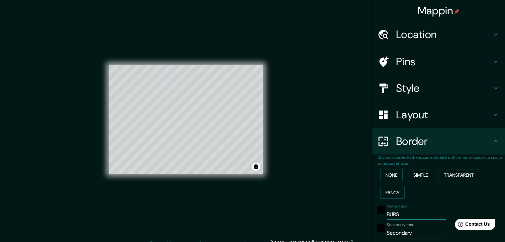
type input "37"
type input "19"
type input "[GEOGRAPHIC_DATA]"
type input "1"
type input "37"
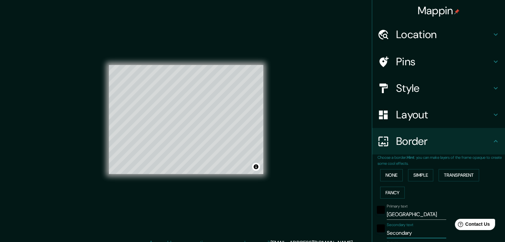
type input "37"
type input "19"
type input "16"
type input "37"
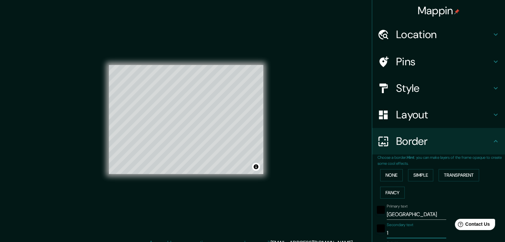
type input "19"
type input "16"
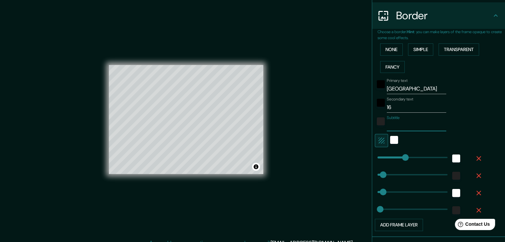
type input "37"
type input "19"
type input "37"
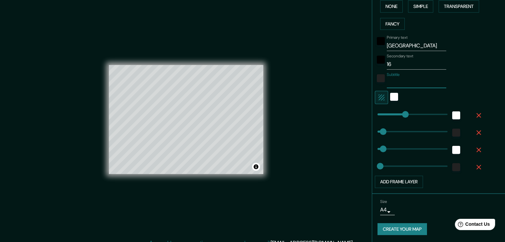
click at [403, 226] on button "Create your map" at bounding box center [401, 229] width 49 height 12
click at [383, 225] on button "Create your map" at bounding box center [401, 229] width 49 height 12
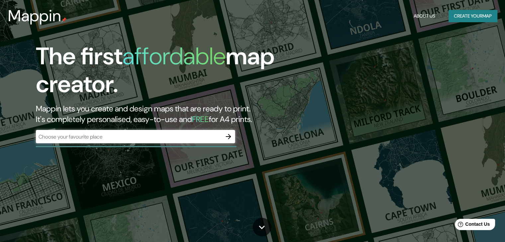
click at [458, 118] on div "The first affordable map creator. Mappin lets you create and design maps that a…" at bounding box center [252, 121] width 505 height 242
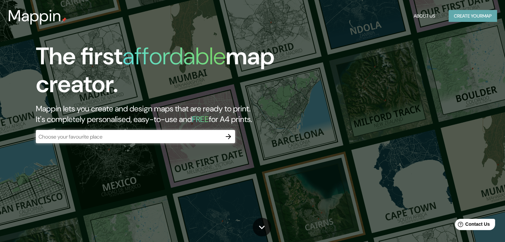
click at [466, 20] on button "Create your map" at bounding box center [472, 16] width 48 height 12
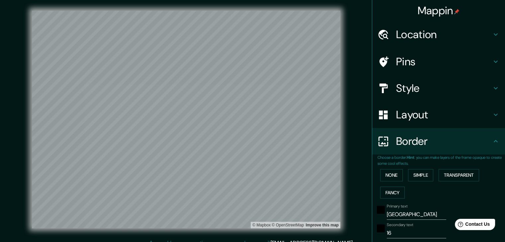
click at [456, 29] on h4 "Location" at bounding box center [444, 34] width 96 height 13
type input "413"
type input "83"
type input "41"
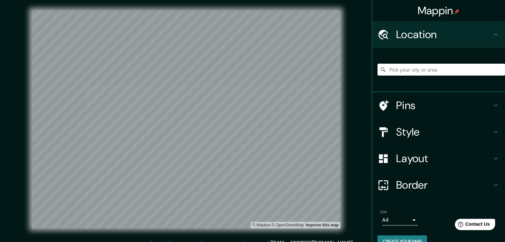
click at [413, 72] on input "Pick your city or area" at bounding box center [440, 70] width 127 height 12
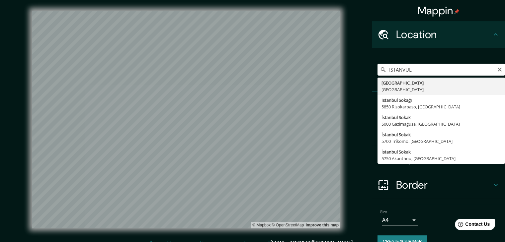
type input "[GEOGRAPHIC_DATA], [GEOGRAPHIC_DATA]"
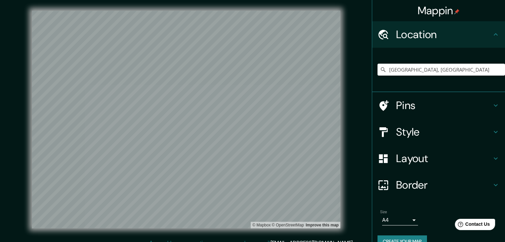
click at [430, 186] on h4 "Border" at bounding box center [444, 185] width 96 height 13
type input "413"
type input "83"
type input "41"
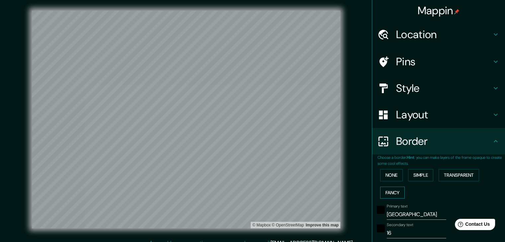
click at [389, 193] on button "Fancy" at bounding box center [392, 193] width 25 height 12
type input "413"
type input "83"
type input "41"
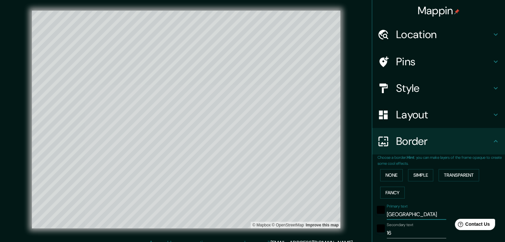
click at [396, 215] on input "[GEOGRAPHIC_DATA]" at bounding box center [416, 214] width 59 height 11
type input "I"
type input "413"
type input "83"
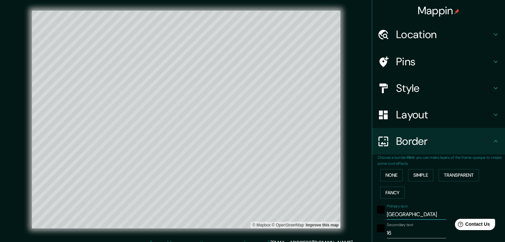
type input "83"
type input "41"
type input "IS"
type input "413"
type input "83"
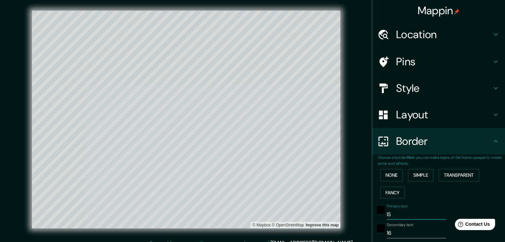
type input "83"
type input "41"
type input "IST"
type input "413"
type input "83"
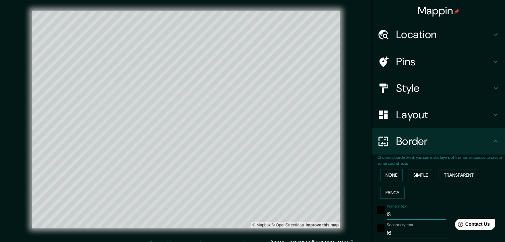
type input "83"
type input "41"
type input "ISTA"
type input "413"
type input "83"
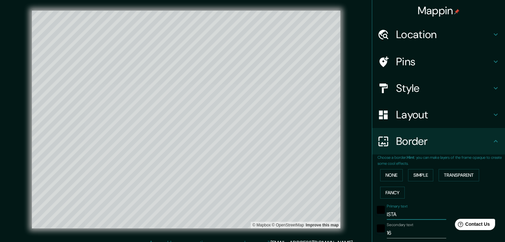
type input "83"
type input "41"
type input "ISTAN"
type input "413"
type input "83"
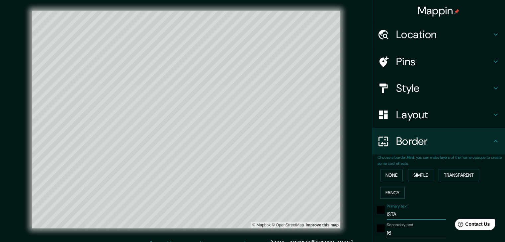
type input "83"
type input "41"
type input "ISTANV"
type input "413"
type input "83"
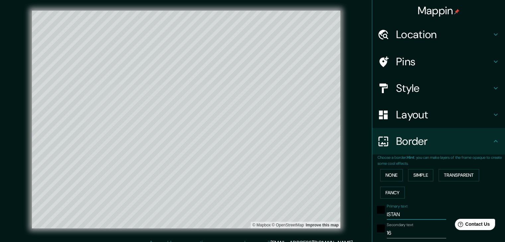
type input "83"
type input "41"
type input "ISTANVU"
type input "413"
type input "83"
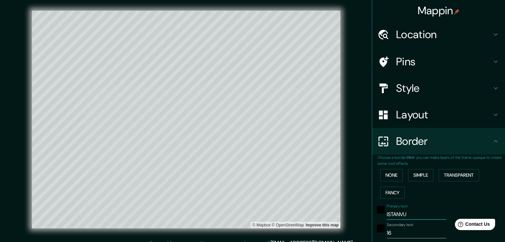
type input "83"
type input "41"
type input "ISTANV"
type input "413"
type input "83"
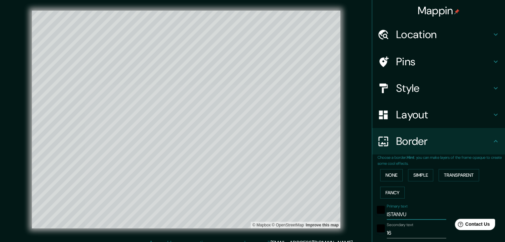
type input "83"
type input "41"
type input "ISTAN"
type input "413"
type input "83"
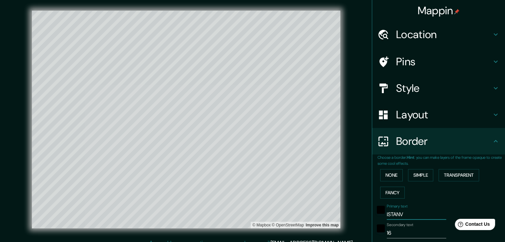
type input "83"
type input "41"
type input "ISTANB"
type input "413"
type input "83"
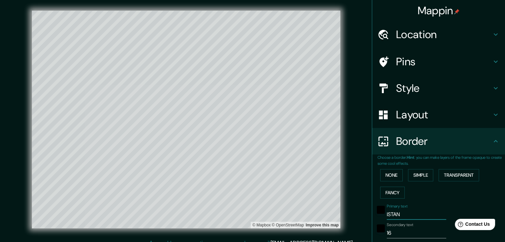
type input "83"
type input "41"
type input "ISTANBU"
type input "413"
type input "83"
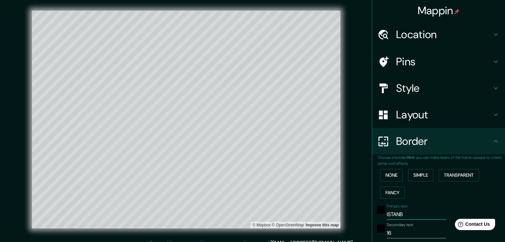
type input "83"
type input "41"
type input "ISTANBUK"
type input "413"
type input "83"
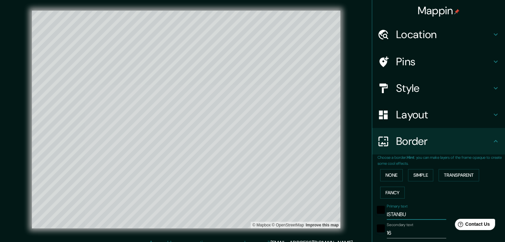
type input "83"
type input "41"
type input "ISTANBU"
type input "413"
type input "83"
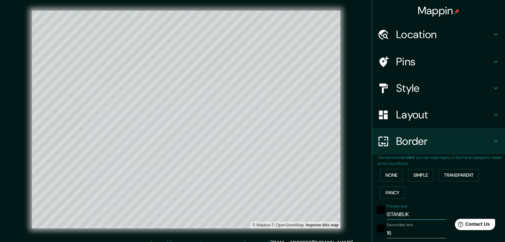
type input "83"
type input "41"
type input "ISTANB"
type input "413"
type input "83"
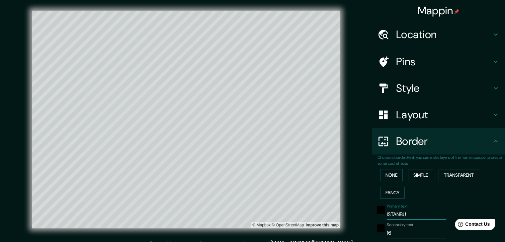
type input "83"
type input "41"
type input "ISTANBU"
type input "413"
type input "83"
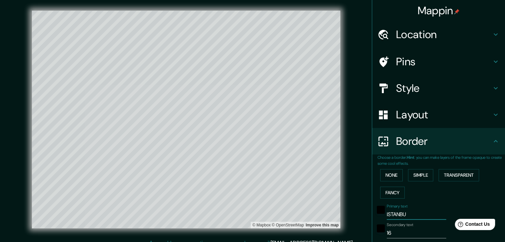
type input "83"
type input "41"
type input "[GEOGRAPHIC_DATA]"
type input "413"
type input "83"
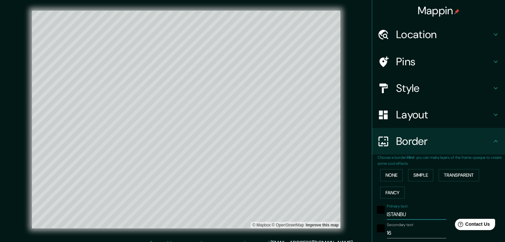
type input "83"
type input "41"
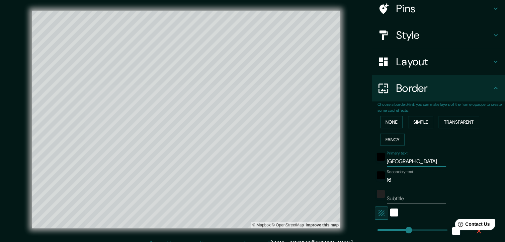
type input "[GEOGRAPHIC_DATA]"
click at [391, 178] on input "16" at bounding box center [416, 180] width 59 height 11
type input "3"
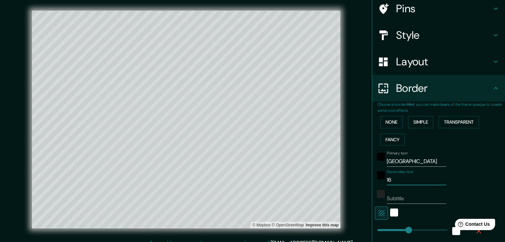
type input "413"
type input "83"
type input "41"
type input "34"
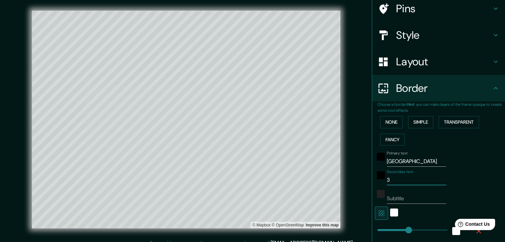
type input "413"
type input "83"
type input "41"
type input "34"
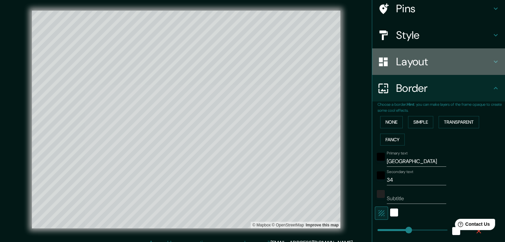
click at [406, 58] on h4 "Layout" at bounding box center [444, 61] width 96 height 13
type input "413"
type input "83"
type input "41"
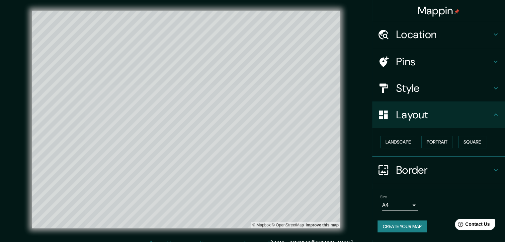
scroll to position [0, 0]
click at [401, 141] on button "Landscape" at bounding box center [398, 142] width 36 height 12
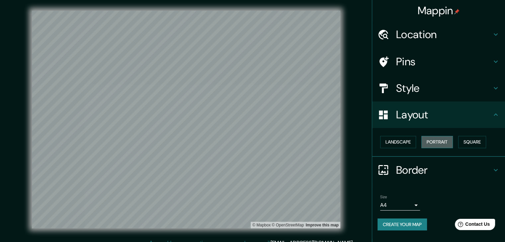
click at [446, 143] on button "Portrait" at bounding box center [437, 142] width 32 height 12
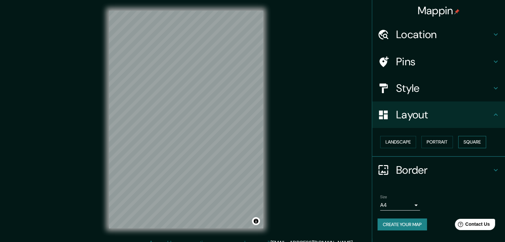
click at [476, 143] on button "Square" at bounding box center [472, 142] width 28 height 12
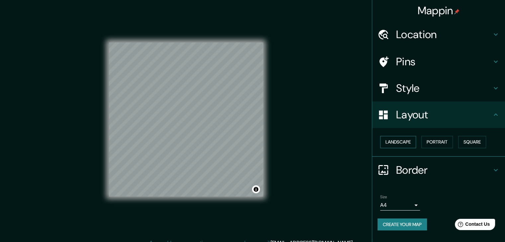
click at [409, 141] on button "Landscape" at bounding box center [398, 142] width 36 height 12
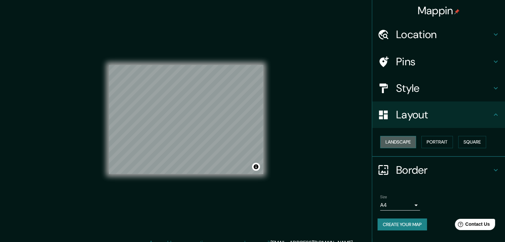
click at [409, 145] on button "Landscape" at bounding box center [398, 142] width 36 height 12
click at [445, 145] on button "Portrait" at bounding box center [437, 142] width 32 height 12
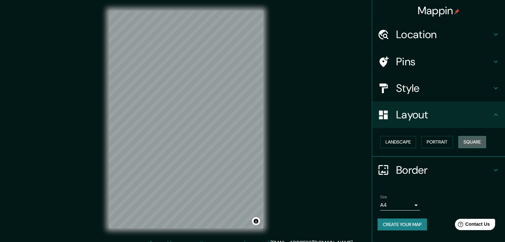
click at [485, 145] on button "Square" at bounding box center [472, 142] width 28 height 12
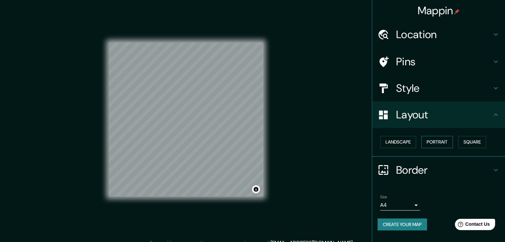
click at [430, 145] on button "Portrait" at bounding box center [437, 142] width 32 height 12
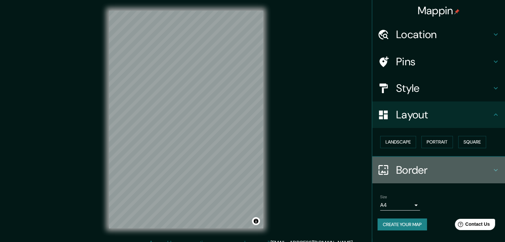
click at [401, 166] on h4 "Border" at bounding box center [444, 170] width 96 height 13
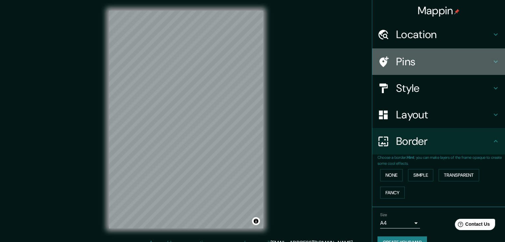
click at [416, 61] on h4 "Pins" at bounding box center [444, 61] width 96 height 13
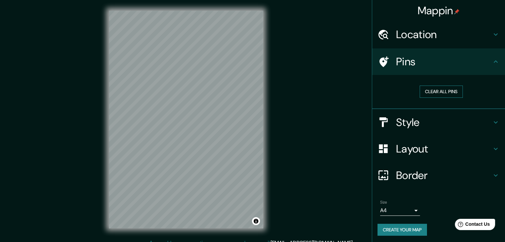
click at [437, 97] on button "Clear all pins" at bounding box center [441, 92] width 43 height 12
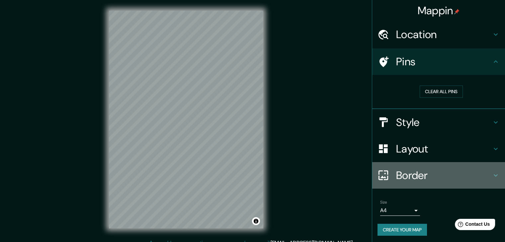
click at [422, 167] on div "Border" at bounding box center [438, 175] width 133 height 27
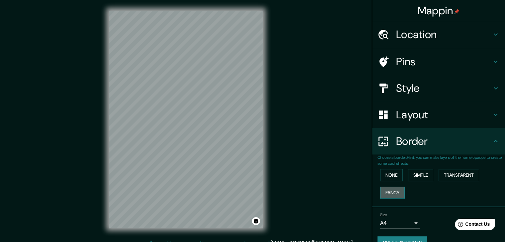
click at [393, 188] on button "Fancy" at bounding box center [392, 193] width 25 height 12
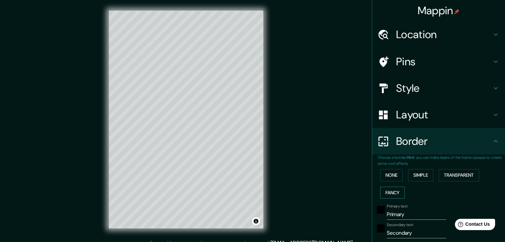
click at [393, 188] on button "Fancy" at bounding box center [392, 193] width 25 height 12
type input "37"
type input "19"
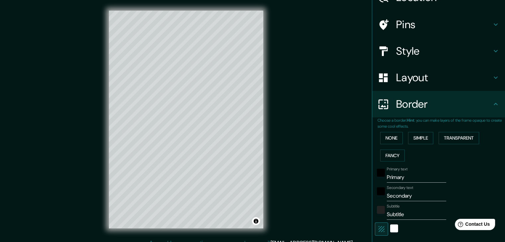
scroll to position [39, 0]
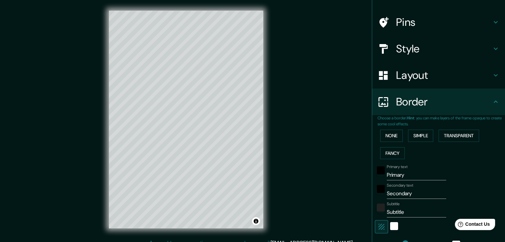
click at [401, 170] on input "Primary" at bounding box center [416, 175] width 59 height 11
type input "I"
type input "37"
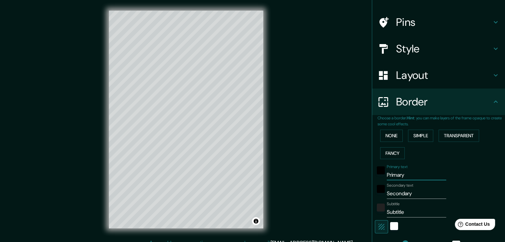
type input "19"
type input "IS"
type input "37"
type input "19"
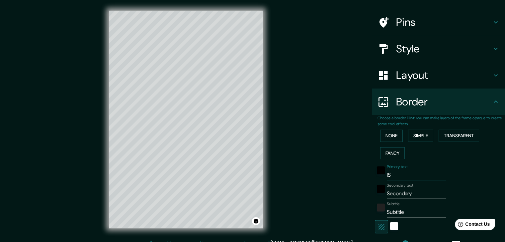
type input "ISY"
type input "37"
type input "19"
type input "[DEMOGRAPHIC_DATA]"
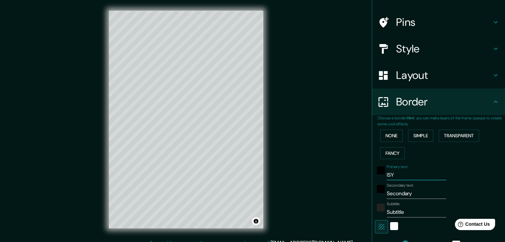
type input "37"
type input "19"
type input "ISY"
type input "37"
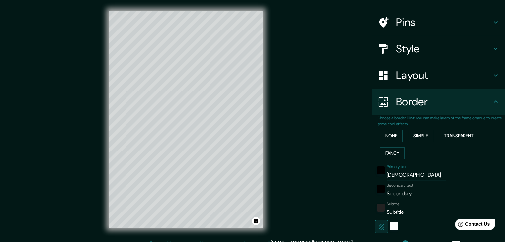
type input "37"
type input "19"
type input "IS"
type input "37"
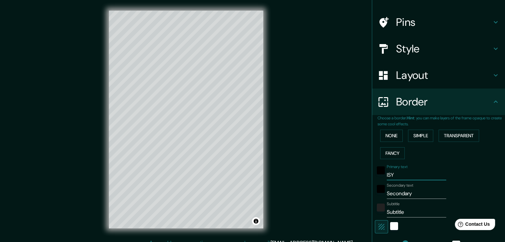
type input "19"
type input "ISY"
type input "37"
type input "19"
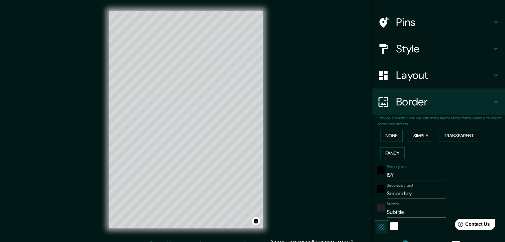
type input "IS"
type input "37"
type input "19"
type input "IST"
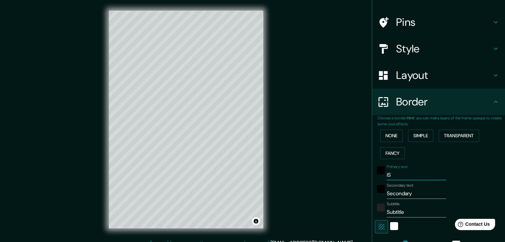
type input "37"
type input "19"
type input "ISTA"
type input "37"
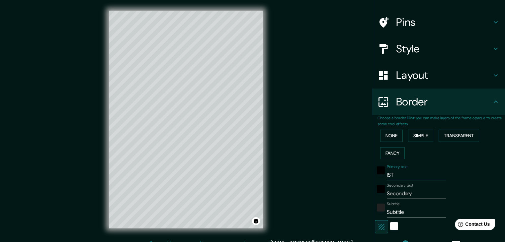
type input "37"
type input "19"
type input "ISTAN"
type input "37"
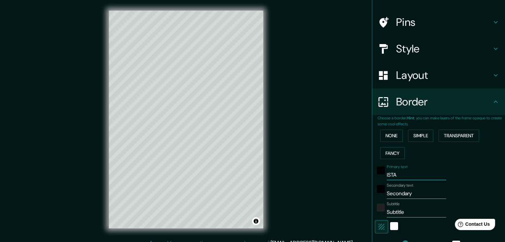
type input "19"
type input "ISTANV"
type input "37"
type input "19"
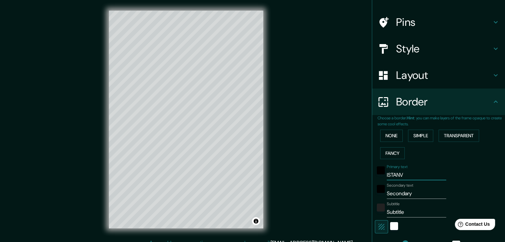
type input "ISTAN"
click at [309, 172] on div "Mappin Location [GEOGRAPHIC_DATA], [GEOGRAPHIC_DATA] Pins Style Layout Border C…" at bounding box center [252, 125] width 505 height 250
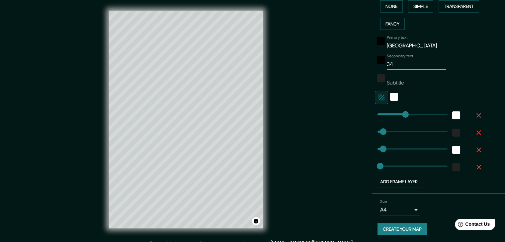
click at [406, 230] on button "Create your map" at bounding box center [401, 229] width 49 height 12
click at [397, 223] on button "Create your map" at bounding box center [401, 229] width 49 height 12
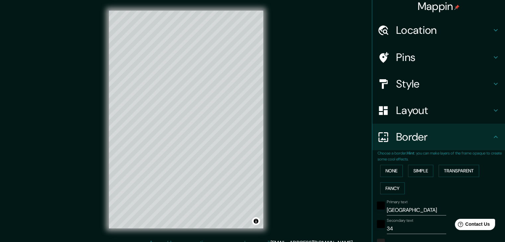
scroll to position [0, 0]
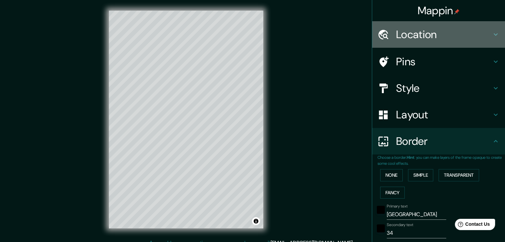
click at [419, 36] on h4 "Location" at bounding box center [444, 34] width 96 height 13
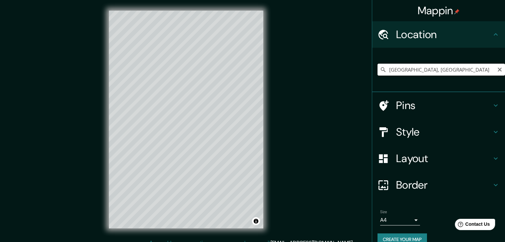
click at [422, 71] on input "[GEOGRAPHIC_DATA], [GEOGRAPHIC_DATA]" at bounding box center [440, 70] width 127 height 12
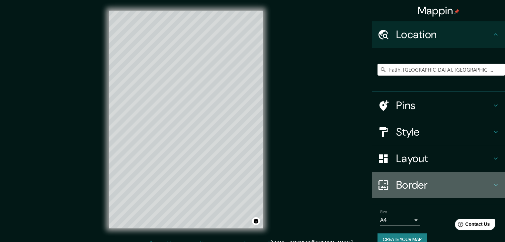
click at [423, 184] on h4 "Border" at bounding box center [444, 185] width 96 height 13
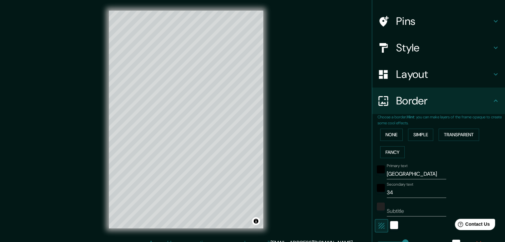
scroll to position [41, 0]
click at [407, 174] on input "[GEOGRAPHIC_DATA]" at bounding box center [416, 174] width 59 height 11
click at [421, 173] on input "[GEOGRAPHIC_DATA]/FATI" at bounding box center [416, 174] width 59 height 11
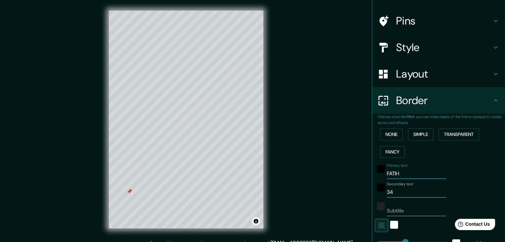
click at [129, 191] on div at bounding box center [129, 191] width 5 height 5
click at [314, 180] on div "Mappin Location [GEOGRAPHIC_DATA], [GEOGRAPHIC_DATA], [GEOGRAPHIC_DATA] Pins St…" at bounding box center [252, 125] width 505 height 250
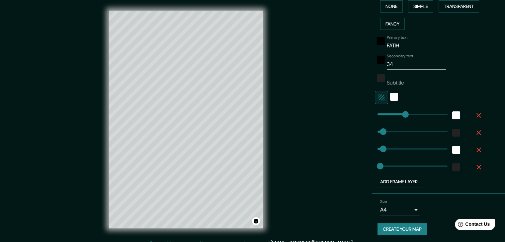
click at [397, 228] on button "Create your map" at bounding box center [401, 229] width 49 height 12
click at [345, 139] on div "Mappin Location [GEOGRAPHIC_DATA], [GEOGRAPHIC_DATA], [GEOGRAPHIC_DATA] Pins St…" at bounding box center [252, 125] width 505 height 250
click at [390, 98] on div "white" at bounding box center [394, 97] width 8 height 8
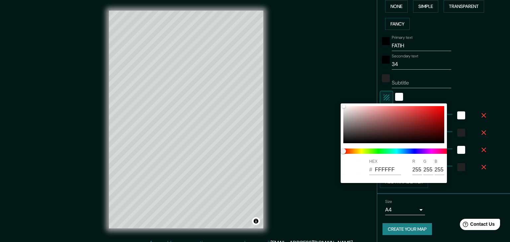
click at [487, 124] on div at bounding box center [255, 121] width 510 height 242
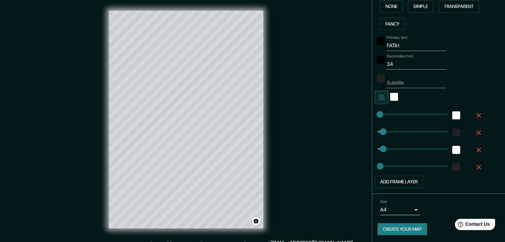
click at [447, 114] on div at bounding box center [456, 114] width 18 height 15
click at [447, 129] on div at bounding box center [456, 131] width 18 height 15
click at [399, 228] on button "Create your map" at bounding box center [401, 229] width 49 height 12
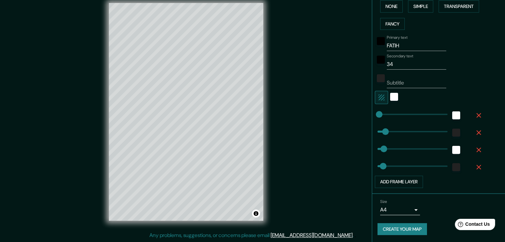
scroll to position [169, 0]
click at [399, 212] on body "Mappin Location [GEOGRAPHIC_DATA], [GEOGRAPHIC_DATA], [GEOGRAPHIC_DATA] Pins St…" at bounding box center [252, 113] width 505 height 242
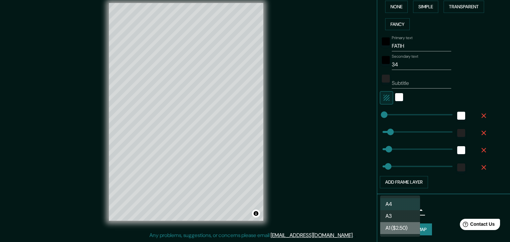
click at [396, 230] on li "A1 ($2.50)" at bounding box center [400, 228] width 40 height 12
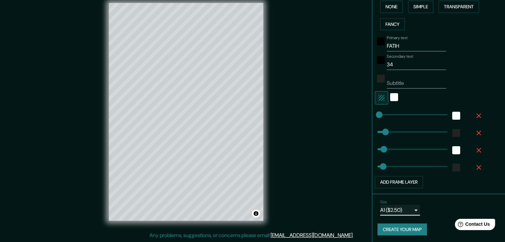
scroll to position [0, 0]
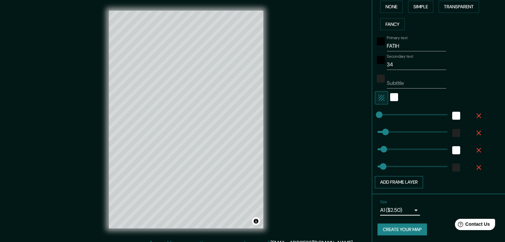
click at [416, 184] on button "Add frame layer" at bounding box center [399, 182] width 48 height 12
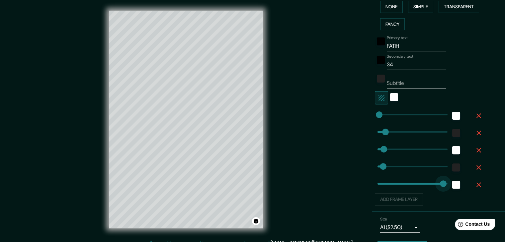
drag, startPoint x: 401, startPoint y: 183, endPoint x: 443, endPoint y: 183, distance: 42.5
drag, startPoint x: 443, startPoint y: 183, endPoint x: 337, endPoint y: 194, distance: 106.8
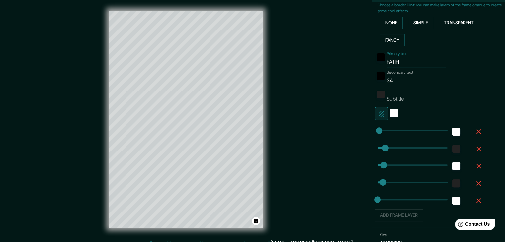
click at [398, 60] on input "FATIH" at bounding box center [416, 62] width 59 height 11
click at [400, 81] on input "FATIH" at bounding box center [416, 80] width 59 height 11
click at [394, 100] on input "34" at bounding box center [416, 99] width 59 height 11
click at [405, 83] on input "FATIH 34" at bounding box center [416, 80] width 59 height 11
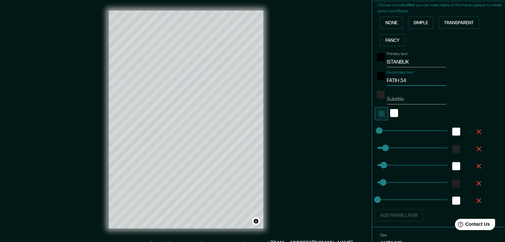
click at [420, 57] on input "ISTANBUK" at bounding box center [416, 62] width 59 height 11
click at [424, 81] on input "FATIH 34" at bounding box center [416, 80] width 59 height 11
click at [467, 84] on div "Secondary text [GEOGRAPHIC_DATA]" at bounding box center [429, 78] width 109 height 16
click at [406, 61] on input "ISTANBUK 34" at bounding box center [416, 62] width 59 height 11
click at [473, 71] on div "Secondary text [GEOGRAPHIC_DATA]" at bounding box center [429, 78] width 109 height 16
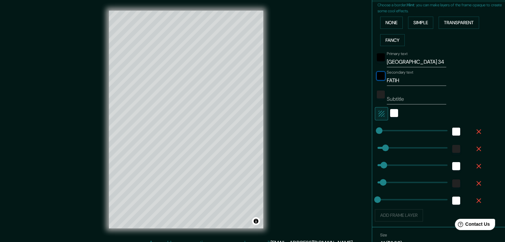
scroll to position [0, 0]
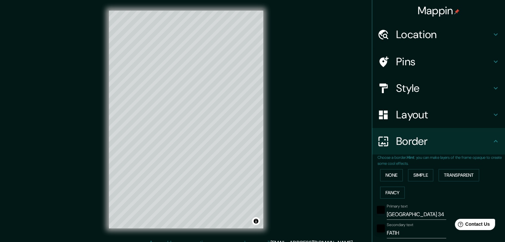
click at [418, 36] on h4 "Location" at bounding box center [444, 34] width 96 height 13
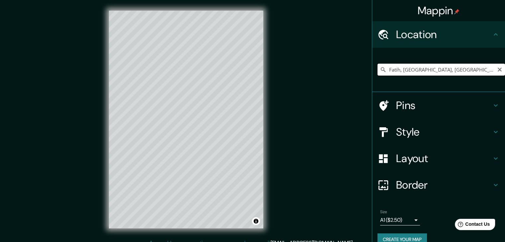
click at [400, 68] on input "Fatih, [GEOGRAPHIC_DATA], [GEOGRAPHIC_DATA]" at bounding box center [440, 70] width 127 height 12
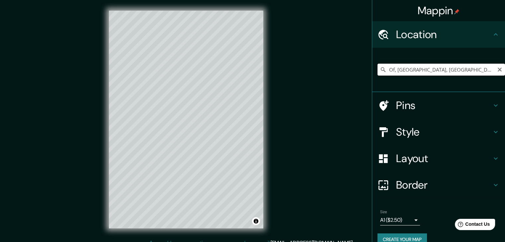
click at [392, 70] on input "Of, [GEOGRAPHIC_DATA], [GEOGRAPHIC_DATA]" at bounding box center [440, 70] width 127 height 12
click at [410, 127] on h4 "Style" at bounding box center [444, 131] width 96 height 13
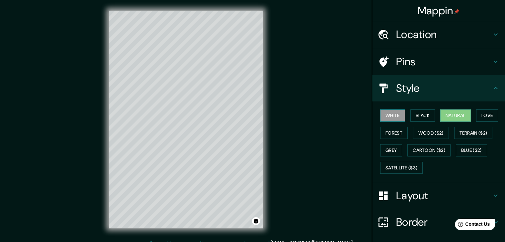
click at [392, 116] on button "White" at bounding box center [392, 116] width 25 height 12
click at [423, 116] on button "Black" at bounding box center [422, 116] width 25 height 12
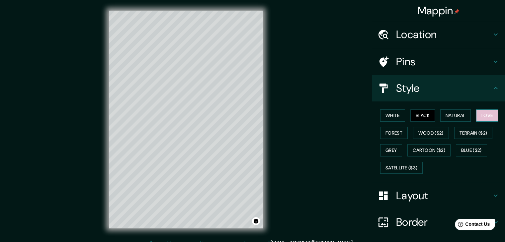
click at [486, 116] on button "Love" at bounding box center [487, 116] width 22 height 12
click at [401, 168] on button "Satellite ($3)" at bounding box center [401, 168] width 42 height 12
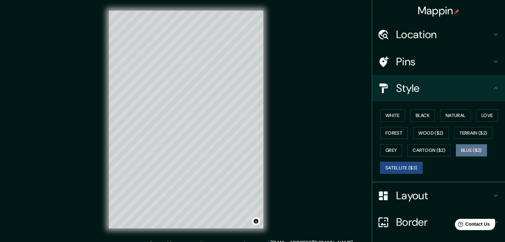
click at [468, 153] on button "Blue ($2)" at bounding box center [471, 150] width 31 height 12
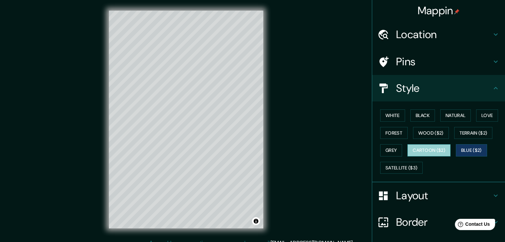
click at [416, 152] on button "Cartoon ($2)" at bounding box center [428, 150] width 43 height 12
click at [386, 148] on button "Grey" at bounding box center [391, 150] width 22 height 12
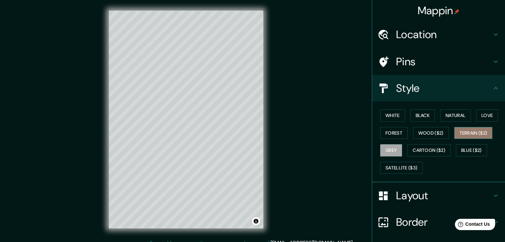
click at [477, 131] on button "Terrain ($2)" at bounding box center [473, 133] width 38 height 12
click at [431, 133] on button "Wood ($2)" at bounding box center [431, 133] width 36 height 12
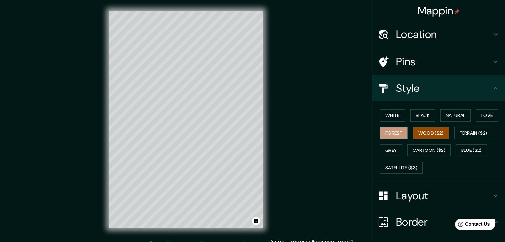
click at [398, 133] on button "Forest" at bounding box center [394, 133] width 28 height 12
click at [493, 117] on button "Love" at bounding box center [487, 116] width 22 height 12
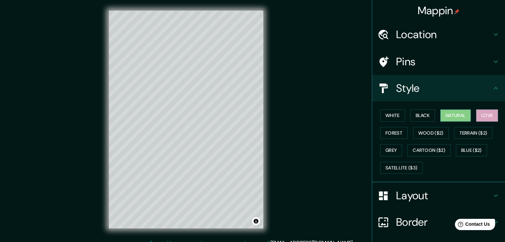
click at [447, 117] on button "Natural" at bounding box center [455, 116] width 31 height 12
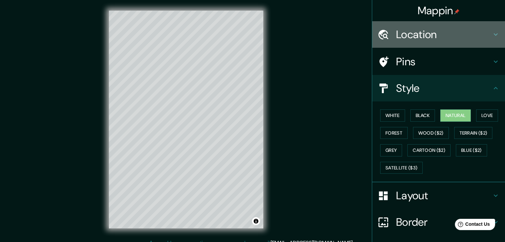
click at [412, 37] on h4 "Location" at bounding box center [444, 34] width 96 height 13
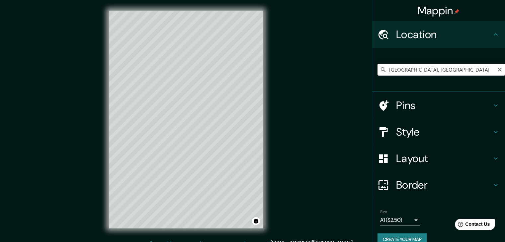
click at [405, 66] on input "[GEOGRAPHIC_DATA], [GEOGRAPHIC_DATA]" at bounding box center [440, 70] width 127 height 12
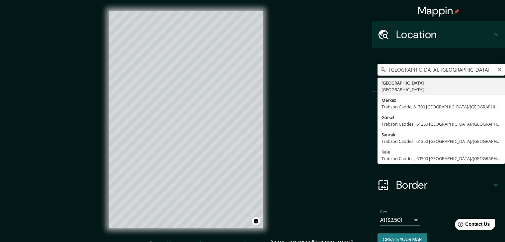
click at [405, 66] on input "[GEOGRAPHIC_DATA], [GEOGRAPHIC_DATA]" at bounding box center [440, 70] width 127 height 12
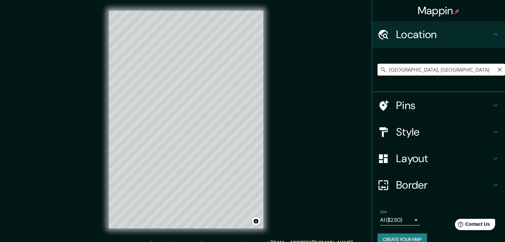
click at [417, 71] on input "[GEOGRAPHIC_DATA], [GEOGRAPHIC_DATA]" at bounding box center [440, 70] width 127 height 12
click at [498, 70] on icon "Clear" at bounding box center [500, 70] width 4 height 4
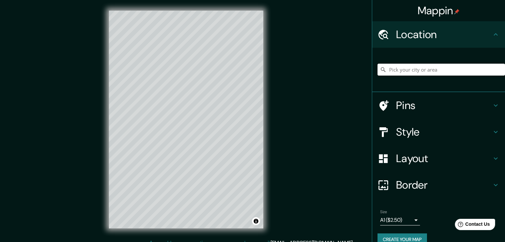
click at [439, 65] on input "Pick your city or area" at bounding box center [440, 70] width 127 height 12
click at [145, 76] on div at bounding box center [147, 75] width 5 height 5
click at [214, 111] on div at bounding box center [213, 109] width 5 height 5
click at [203, 103] on div at bounding box center [204, 100] width 5 height 5
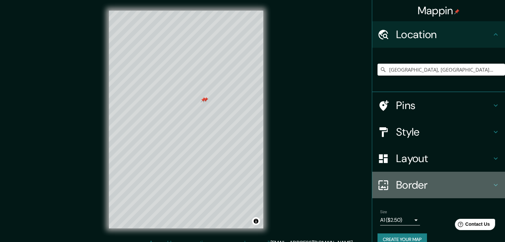
click at [411, 183] on h4 "Border" at bounding box center [444, 185] width 96 height 13
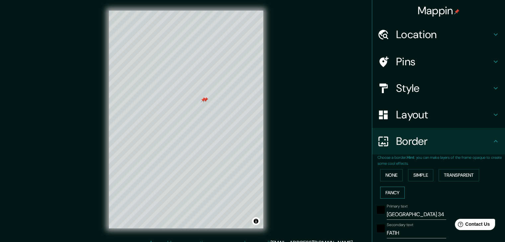
click at [389, 191] on button "Fancy" at bounding box center [392, 193] width 25 height 12
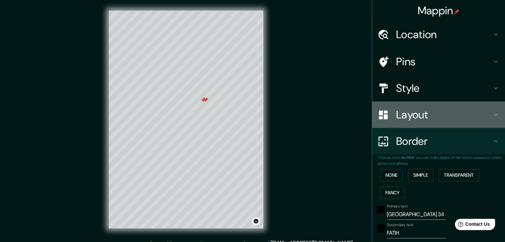
click at [396, 118] on h4 "Layout" at bounding box center [444, 114] width 96 height 13
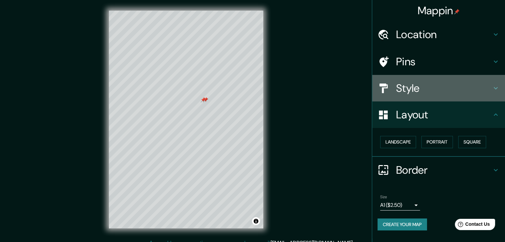
click at [406, 83] on h4 "Style" at bounding box center [444, 88] width 96 height 13
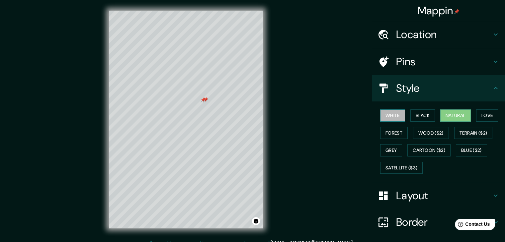
click at [392, 113] on button "White" at bounding box center [392, 116] width 25 height 12
click at [445, 114] on button "Natural" at bounding box center [455, 116] width 31 height 12
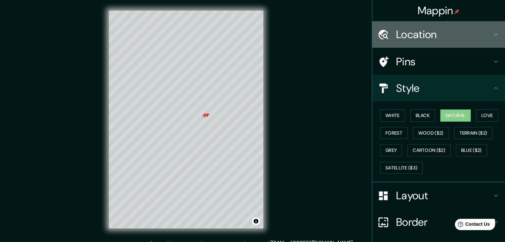
click at [404, 34] on h4 "Location" at bounding box center [444, 34] width 96 height 13
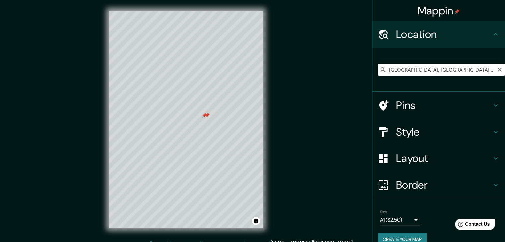
click at [421, 69] on input "[GEOGRAPHIC_DATA], [GEOGRAPHIC_DATA], [GEOGRAPHIC_DATA]" at bounding box center [440, 70] width 127 height 12
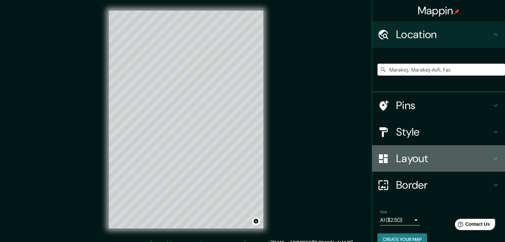
click at [414, 163] on h4 "Layout" at bounding box center [444, 158] width 96 height 13
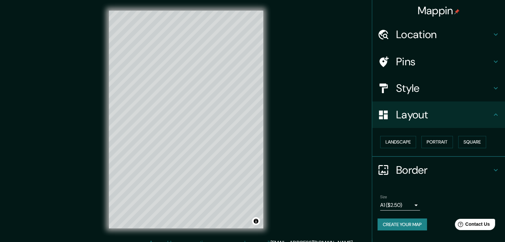
click at [429, 167] on h4 "Border" at bounding box center [444, 170] width 96 height 13
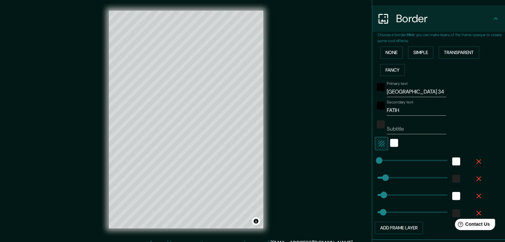
scroll to position [130, 0]
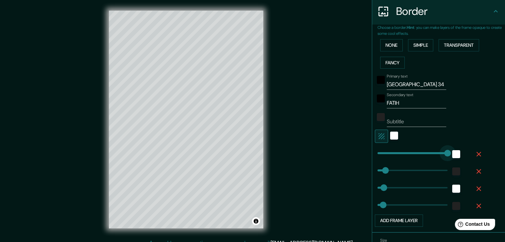
drag, startPoint x: 373, startPoint y: 151, endPoint x: 453, endPoint y: 145, distance: 79.9
drag, startPoint x: 437, startPoint y: 150, endPoint x: 364, endPoint y: 154, distance: 73.1
drag, startPoint x: 378, startPoint y: 188, endPoint x: 453, endPoint y: 190, distance: 75.7
drag, startPoint x: 443, startPoint y: 188, endPoint x: 353, endPoint y: 186, distance: 89.3
drag, startPoint x: 380, startPoint y: 170, endPoint x: 475, endPoint y: 166, distance: 95.0
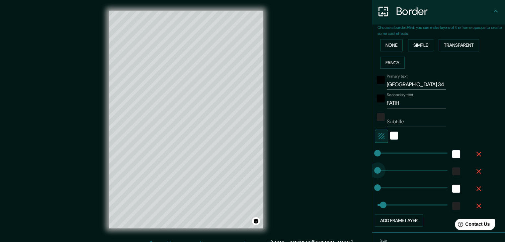
drag, startPoint x: 438, startPoint y: 169, endPoint x: 323, endPoint y: 175, distance: 116.0
drag, startPoint x: 374, startPoint y: 202, endPoint x: 442, endPoint y: 207, distance: 67.9
drag, startPoint x: 442, startPoint y: 207, endPoint x: 366, endPoint y: 208, distance: 75.3
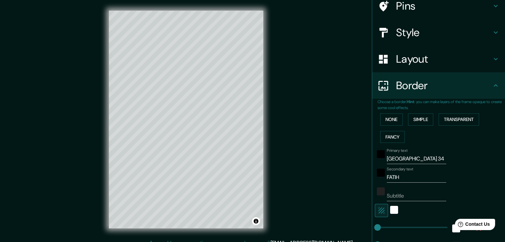
scroll to position [0, 0]
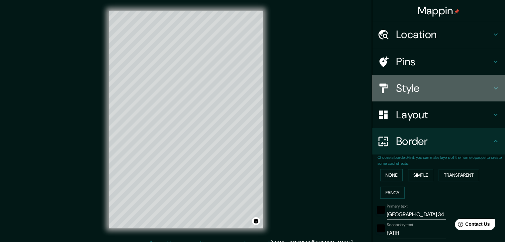
click at [446, 98] on div "Style" at bounding box center [438, 88] width 133 height 27
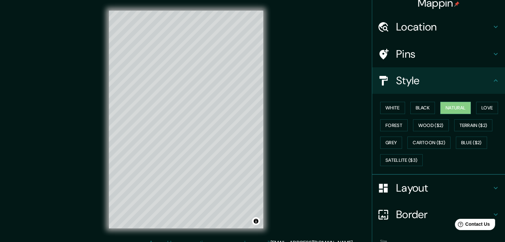
scroll to position [8, 0]
click at [413, 160] on button "Satellite ($3)" at bounding box center [401, 160] width 42 height 12
click at [415, 106] on button "Black" at bounding box center [422, 108] width 25 height 12
click at [423, 105] on button "Black" at bounding box center [422, 108] width 25 height 12
click at [387, 105] on button "White" at bounding box center [392, 108] width 25 height 12
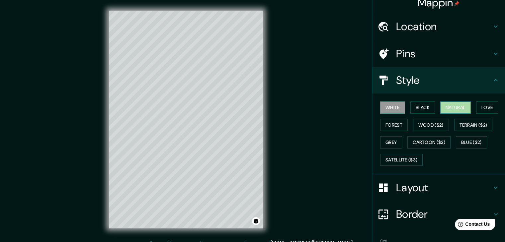
click at [463, 109] on button "Natural" at bounding box center [455, 108] width 31 height 12
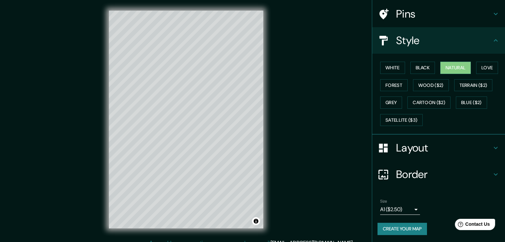
scroll to position [0, 0]
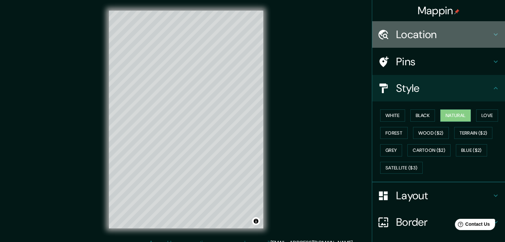
click at [423, 38] on h4 "Location" at bounding box center [444, 34] width 96 height 13
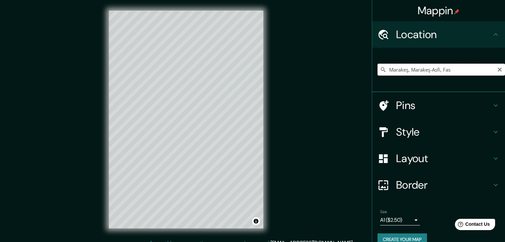
click at [401, 72] on input "Marakeş, Marakeş-Asfi, Fas" at bounding box center [440, 70] width 127 height 12
click at [418, 134] on h4 "Style" at bounding box center [444, 131] width 96 height 13
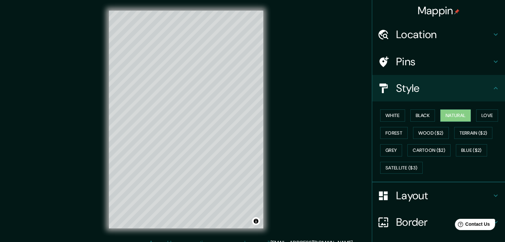
click at [406, 195] on h4 "Layout" at bounding box center [444, 195] width 96 height 13
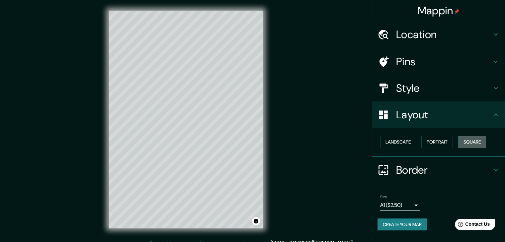
click at [479, 143] on button "Square" at bounding box center [472, 142] width 28 height 12
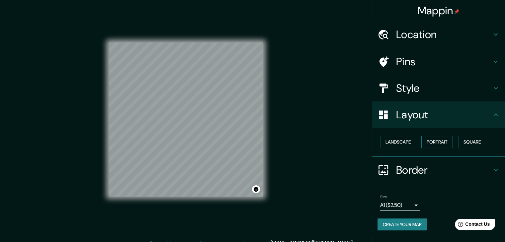
click at [444, 140] on button "Portrait" at bounding box center [437, 142] width 32 height 12
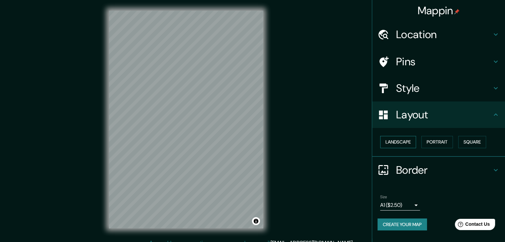
click at [410, 140] on button "Landscape" at bounding box center [398, 142] width 36 height 12
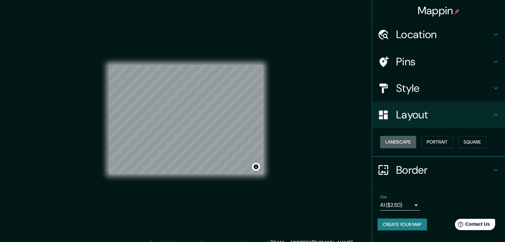
click at [412, 140] on button "Landscape" at bounding box center [398, 142] width 36 height 12
click at [438, 141] on button "Portrait" at bounding box center [437, 142] width 32 height 12
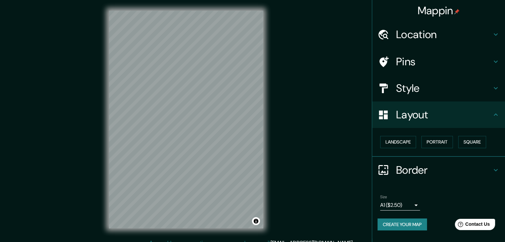
click at [460, 142] on div "Landscape [GEOGRAPHIC_DATA]" at bounding box center [440, 142] width 127 height 18
click at [477, 143] on button "Square" at bounding box center [472, 142] width 28 height 12
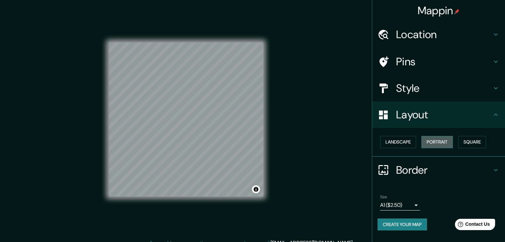
click at [446, 144] on button "Portrait" at bounding box center [437, 142] width 32 height 12
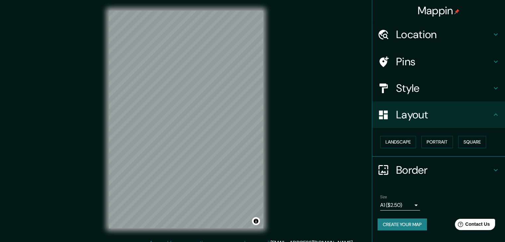
click at [416, 164] on h4 "Border" at bounding box center [444, 170] width 96 height 13
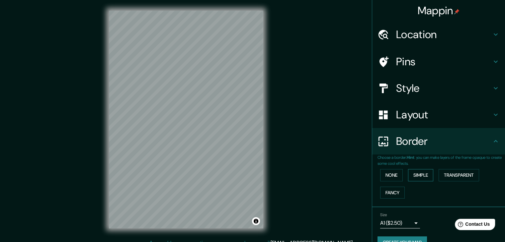
click at [420, 173] on button "Simple" at bounding box center [420, 175] width 25 height 12
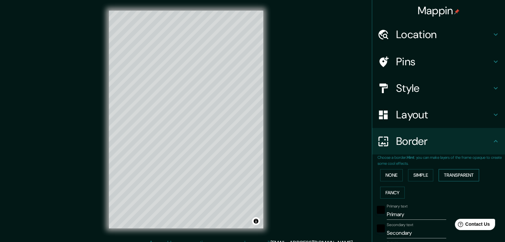
click at [461, 176] on button "Transparent" at bounding box center [458, 175] width 40 height 12
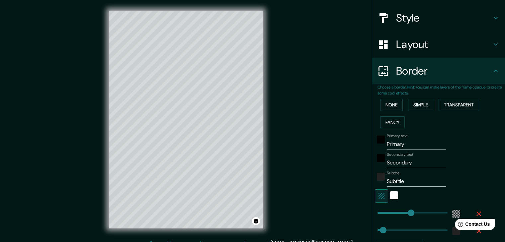
scroll to position [70, 0]
click at [390, 196] on div "white" at bounding box center [394, 196] width 8 height 8
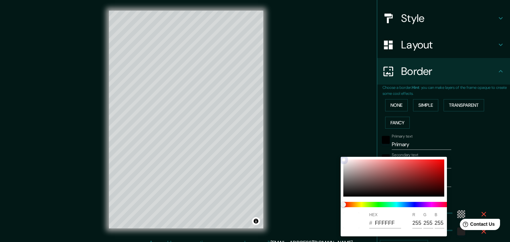
click at [441, 191] on div at bounding box center [393, 178] width 101 height 37
click at [432, 178] on div at bounding box center [393, 178] width 101 height 37
click at [406, 170] on div at bounding box center [393, 178] width 101 height 37
click at [385, 166] on div at bounding box center [393, 178] width 101 height 37
click at [350, 163] on div at bounding box center [393, 178] width 101 height 37
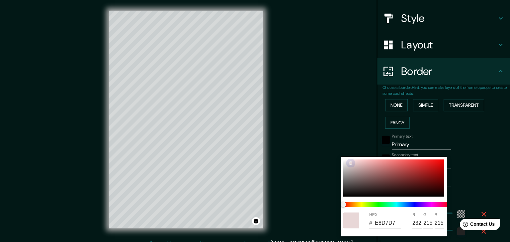
click at [345, 196] on div at bounding box center [393, 178] width 101 height 37
click at [344, 159] on div "HEX # 050505 R 5 G 5 B 5" at bounding box center [394, 197] width 106 height 80
click at [346, 162] on div at bounding box center [393, 178] width 101 height 37
click at [338, 54] on div at bounding box center [255, 121] width 510 height 242
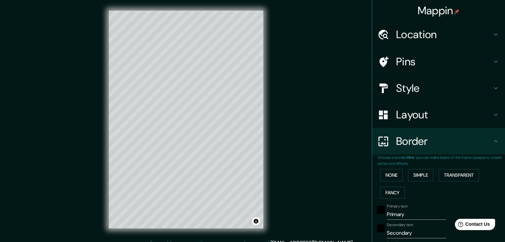
scroll to position [0, 0]
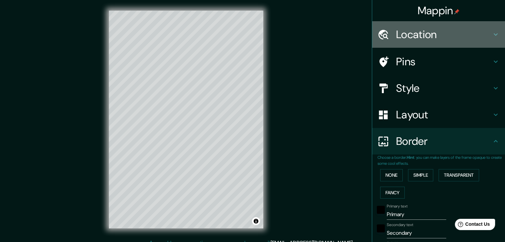
click at [412, 37] on h4 "Location" at bounding box center [444, 34] width 96 height 13
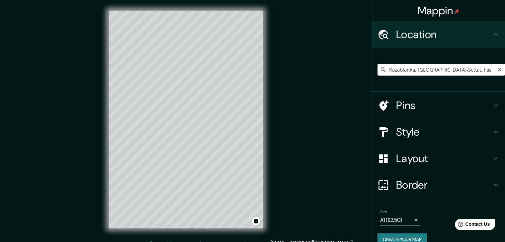
click at [410, 71] on input "Kazablanka, [GEOGRAPHIC_DATA]-Settat, Fas" at bounding box center [440, 70] width 127 height 12
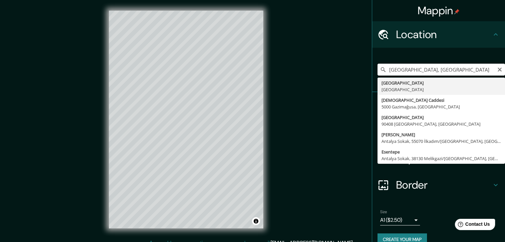
click at [429, 72] on input "[GEOGRAPHIC_DATA], [GEOGRAPHIC_DATA]" at bounding box center [440, 70] width 127 height 12
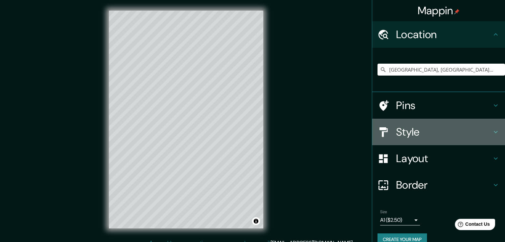
click at [441, 132] on h4 "Style" at bounding box center [444, 131] width 96 height 13
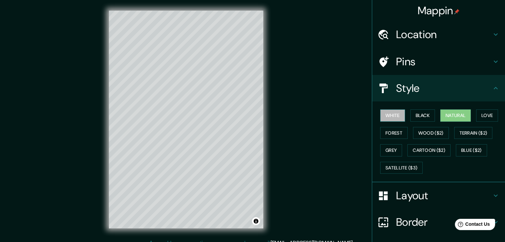
click at [389, 115] on button "White" at bounding box center [392, 116] width 25 height 12
click at [442, 115] on button "Natural" at bounding box center [455, 116] width 31 height 12
click at [411, 168] on button "Satellite ($3)" at bounding box center [401, 168] width 42 height 12
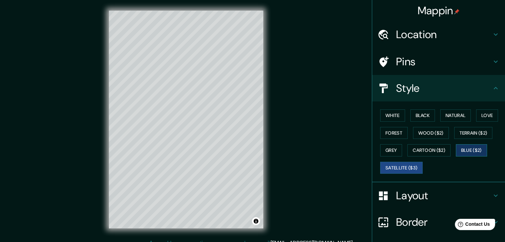
click at [466, 153] on button "Blue ($2)" at bounding box center [471, 150] width 31 height 12
click at [420, 151] on button "Cartoon ($2)" at bounding box center [428, 150] width 43 height 12
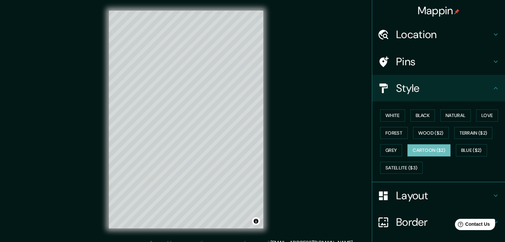
click at [402, 160] on div "White Black Natural Love Forest Wood ($2) Terrain ($2) Grey Cartoon ($2) Blue (…" at bounding box center [440, 142] width 127 height 70
click at [394, 166] on button "Satellite ($3)" at bounding box center [401, 168] width 42 height 12
click at [284, 104] on div "Mappin Location [GEOGRAPHIC_DATA], [GEOGRAPHIC_DATA], [GEOGRAPHIC_DATA] Pins St…" at bounding box center [252, 125] width 505 height 250
click at [413, 56] on h4 "Pins" at bounding box center [444, 61] width 96 height 13
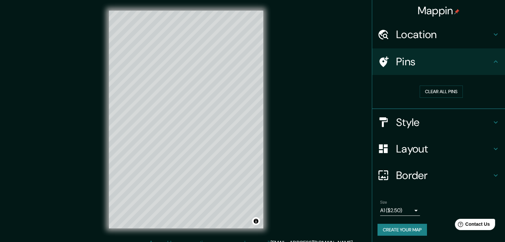
click at [411, 144] on h4 "Layout" at bounding box center [444, 148] width 96 height 13
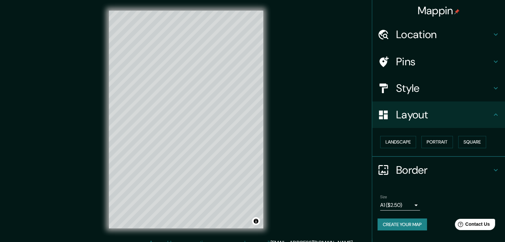
click at [439, 169] on h4 "Border" at bounding box center [444, 170] width 96 height 13
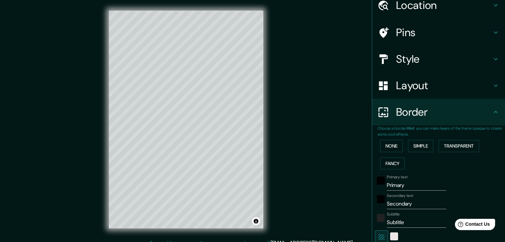
scroll to position [30, 0]
click at [454, 145] on button "Transparent" at bounding box center [458, 145] width 40 height 12
click at [425, 143] on button "Simple" at bounding box center [420, 145] width 25 height 12
click at [382, 159] on button "Fancy" at bounding box center [392, 163] width 25 height 12
click at [396, 160] on button "Fancy" at bounding box center [392, 163] width 25 height 12
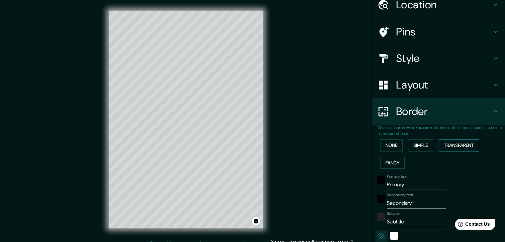
click at [466, 143] on button "Transparent" at bounding box center [458, 145] width 40 height 12
click at [425, 144] on button "Simple" at bounding box center [420, 145] width 25 height 12
click at [389, 141] on button "None" at bounding box center [391, 145] width 23 height 12
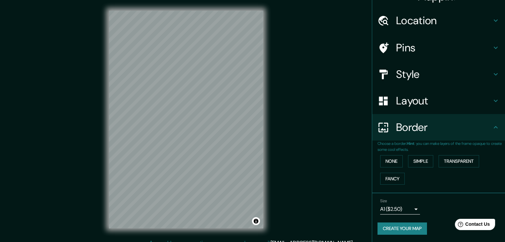
scroll to position [0, 0]
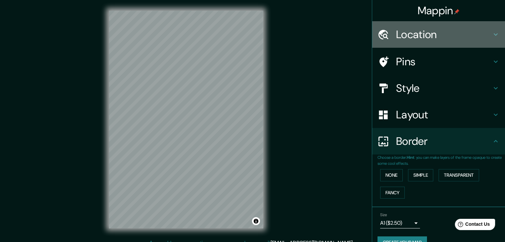
click at [428, 33] on h4 "Location" at bounding box center [444, 34] width 96 height 13
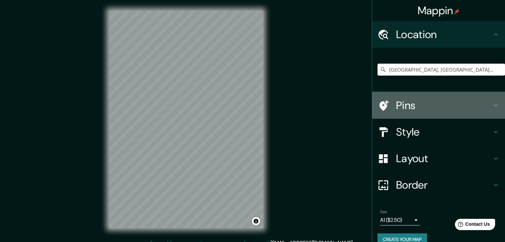
click at [412, 107] on h4 "Pins" at bounding box center [444, 105] width 96 height 13
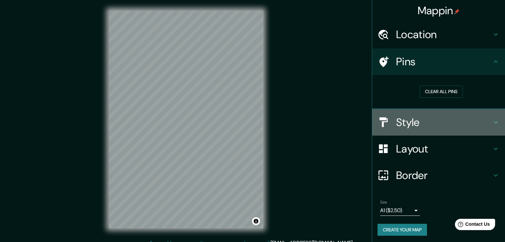
click at [418, 119] on h4 "Style" at bounding box center [444, 122] width 96 height 13
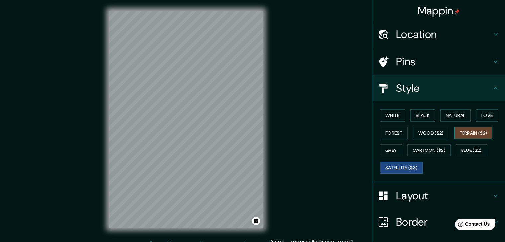
click at [459, 132] on button "Terrain ($2)" at bounding box center [473, 133] width 38 height 12
click at [427, 149] on button "Cartoon ($2)" at bounding box center [428, 150] width 43 height 12
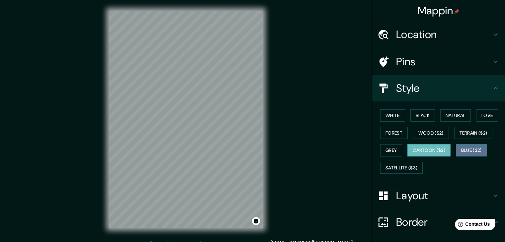
click at [483, 153] on button "Blue ($2)" at bounding box center [471, 150] width 31 height 12
click at [391, 152] on button "Grey" at bounding box center [391, 150] width 22 height 12
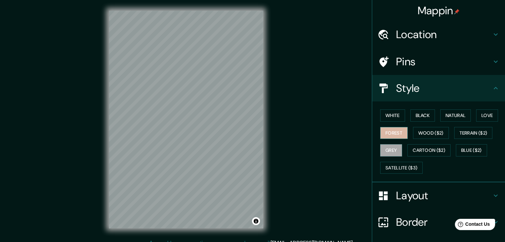
click at [391, 127] on button "Forest" at bounding box center [394, 133] width 28 height 12
click at [394, 113] on button "White" at bounding box center [392, 116] width 25 height 12
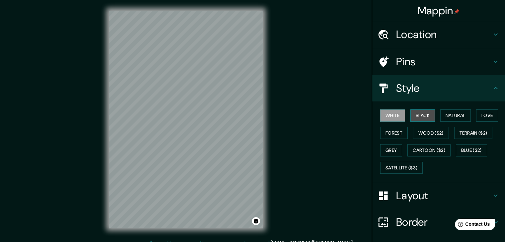
click at [429, 115] on button "Black" at bounding box center [422, 116] width 25 height 12
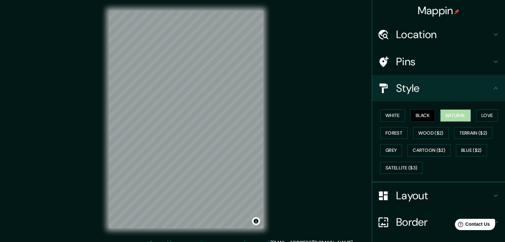
click at [452, 118] on button "Natural" at bounding box center [455, 116] width 31 height 12
click at [486, 117] on button "Love" at bounding box center [487, 116] width 22 height 12
